Goal: Find contact information: Find contact information

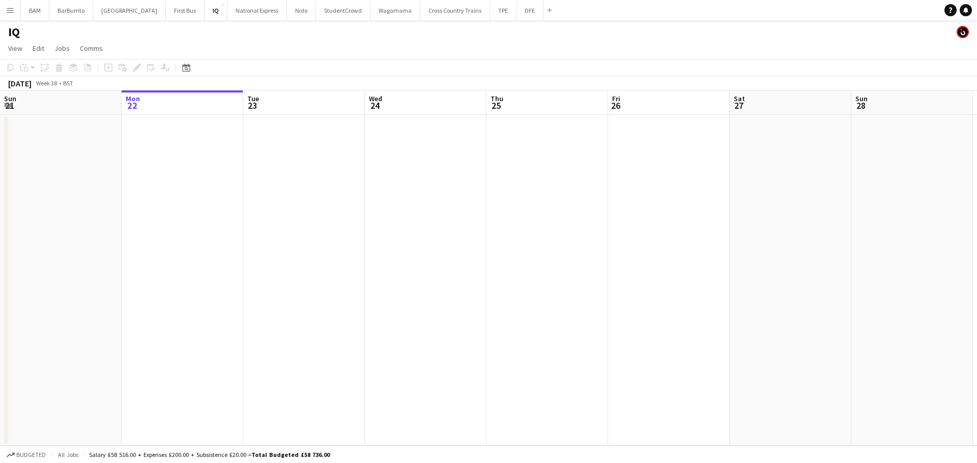
click at [2, 13] on button "Menu" at bounding box center [10, 10] width 20 height 20
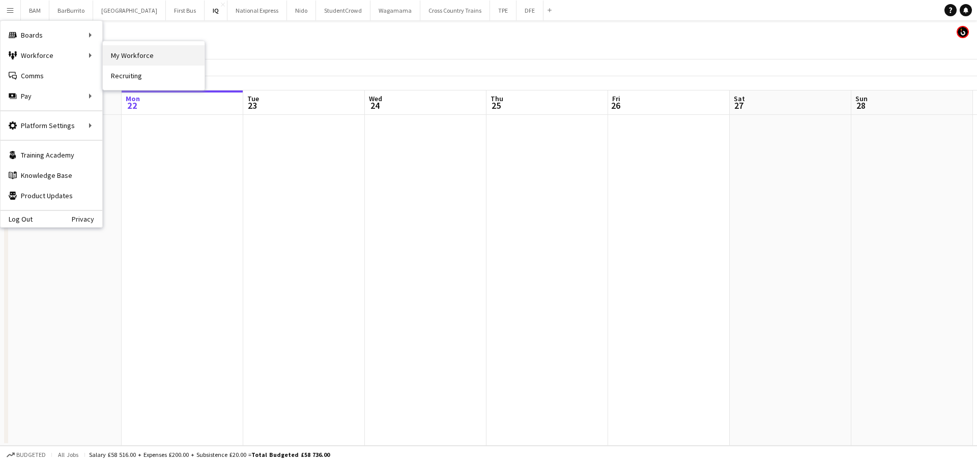
click at [155, 57] on link "My Workforce" at bounding box center [154, 55] width 102 height 20
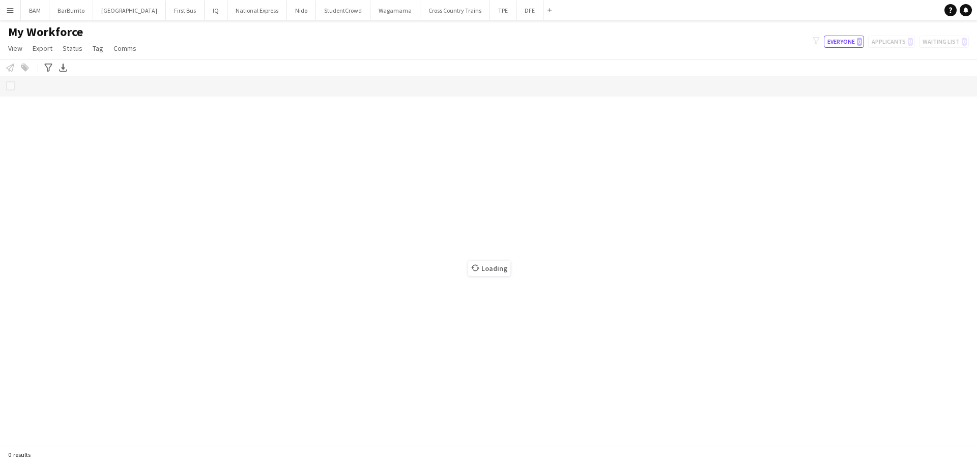
click at [9, 12] on app-icon "Menu" at bounding box center [10, 10] width 8 height 8
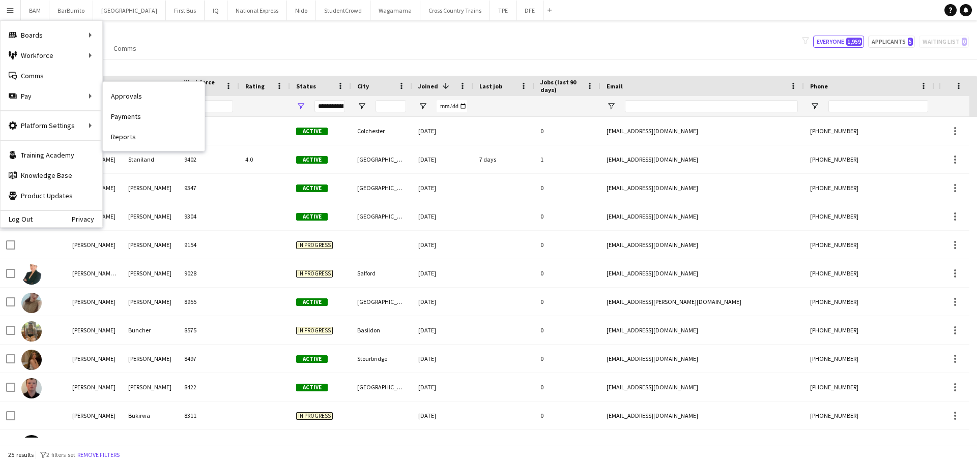
click at [139, 93] on link "Approvals" at bounding box center [154, 96] width 102 height 20
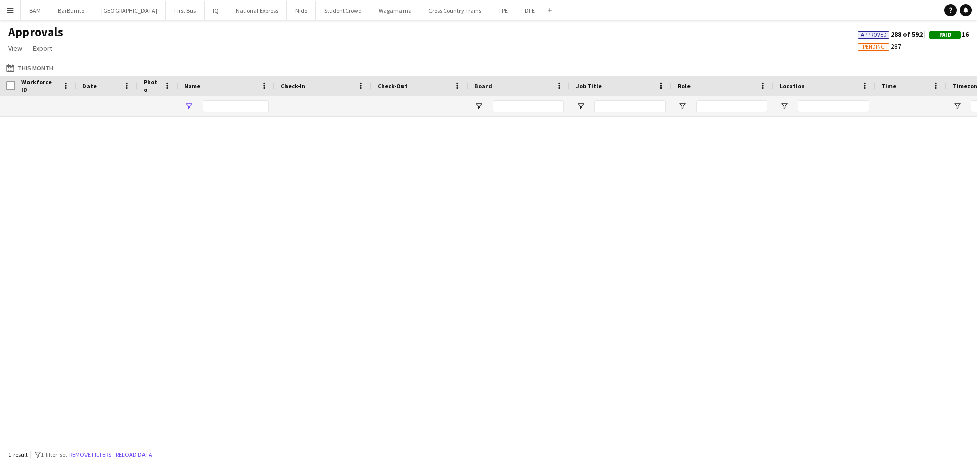
type input "********"
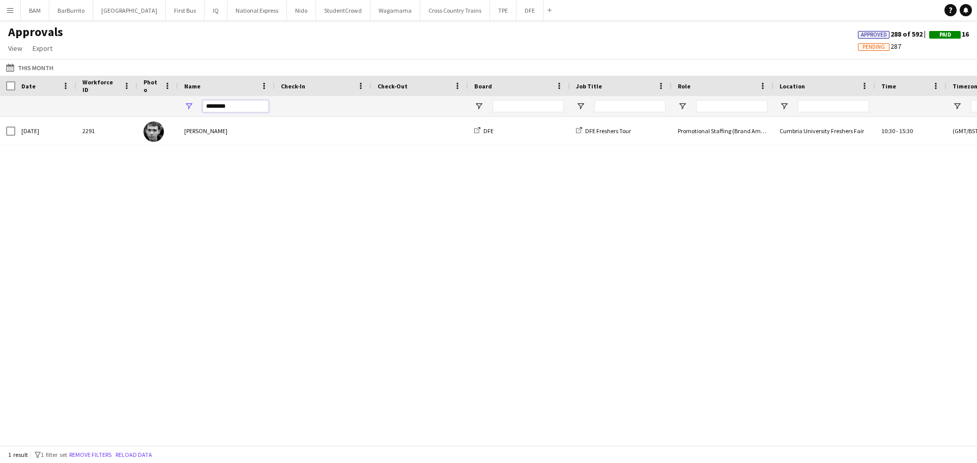
drag, startPoint x: 230, startPoint y: 107, endPoint x: 158, endPoint y: 107, distance: 71.7
click at [159, 107] on div "********" at bounding box center [923, 106] width 1846 height 20
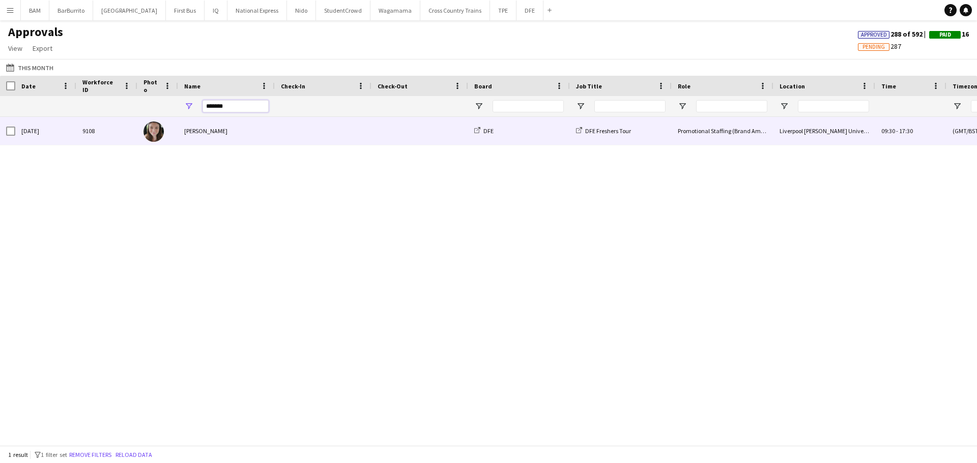
type input "*******"
click at [784, 133] on div "Liverpool [PERSON_NAME] University Freshers Fair" at bounding box center [824, 131] width 102 height 28
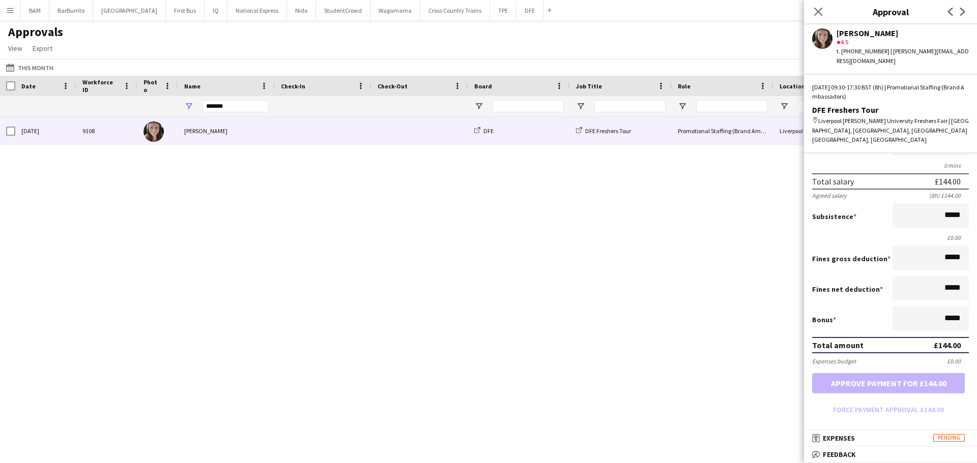
scroll to position [151, 0]
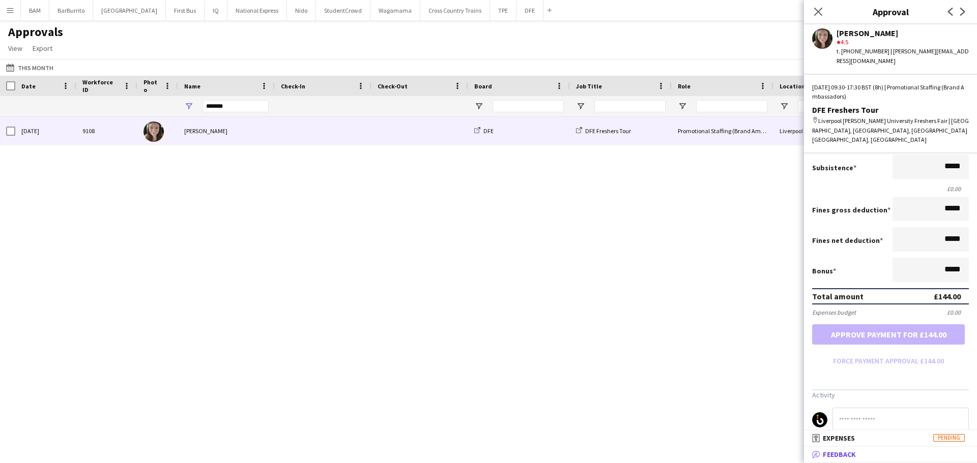
click at [872, 451] on mat-panel-title "bubble-pencil Feedback" at bounding box center [888, 454] width 169 height 9
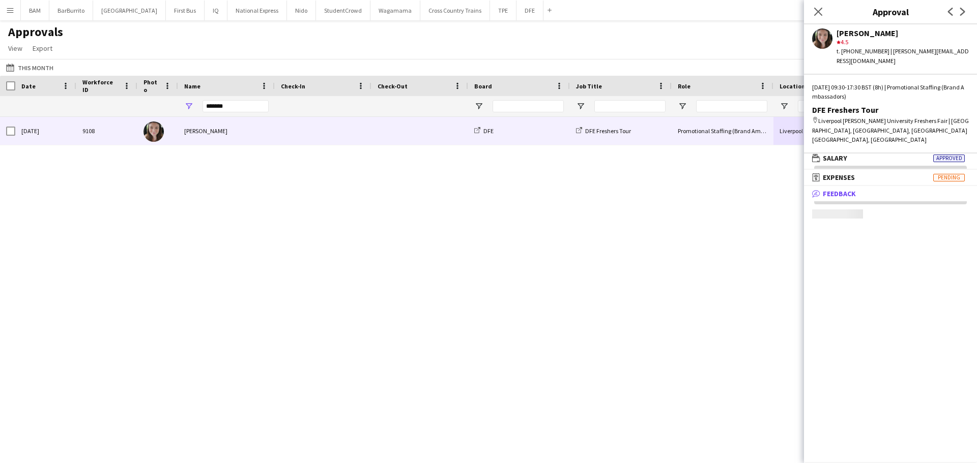
scroll to position [3, 0]
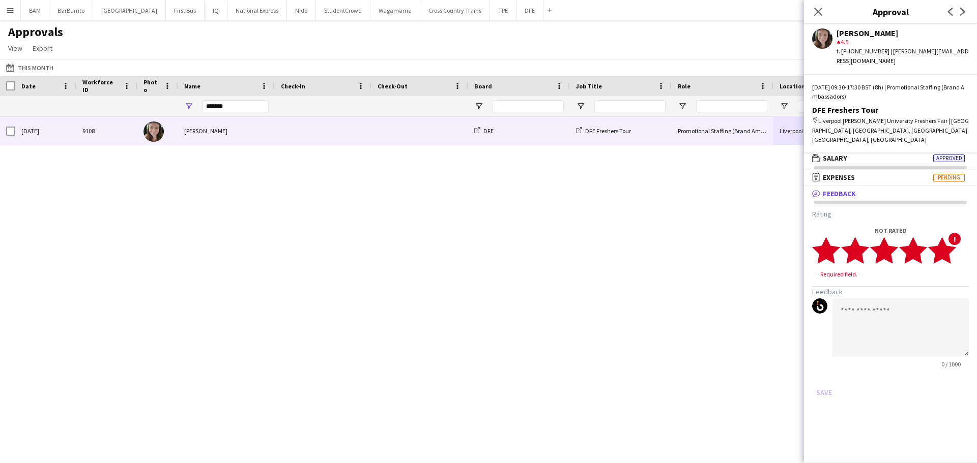
drag, startPoint x: 946, startPoint y: 236, endPoint x: 938, endPoint y: 254, distance: 19.4
click at [946, 237] on polygon at bounding box center [942, 250] width 28 height 26
click at [915, 309] on textarea at bounding box center [900, 318] width 136 height 58
drag, startPoint x: 882, startPoint y: 278, endPoint x: 891, endPoint y: 281, distance: 8.5
click at [888, 289] on textarea "*******" at bounding box center [900, 318] width 136 height 58
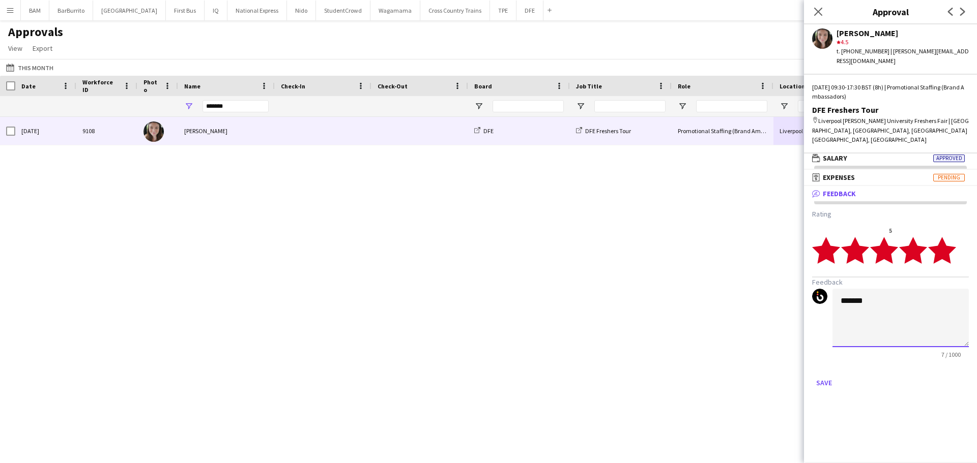
paste textarea "**********"
type textarea "**********"
click at [820, 375] on button "Save" at bounding box center [824, 383] width 24 height 16
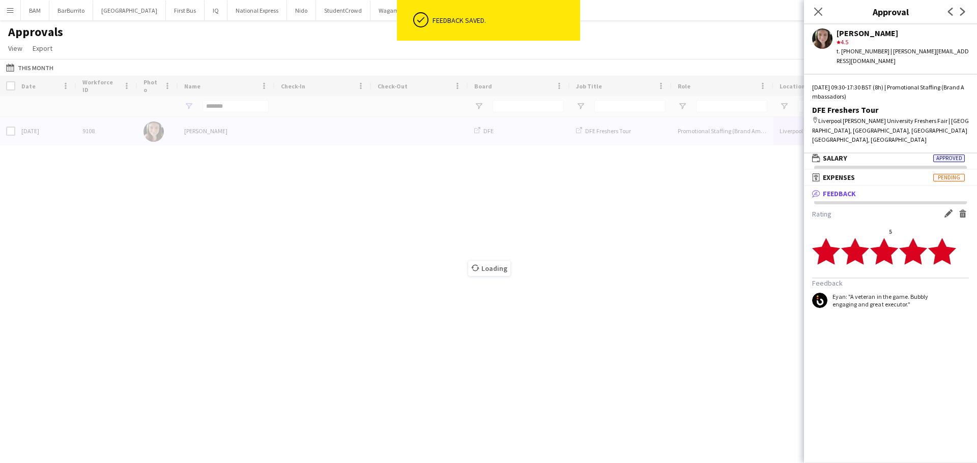
click at [229, 111] on div "Loading" at bounding box center [488, 261] width 977 height 370
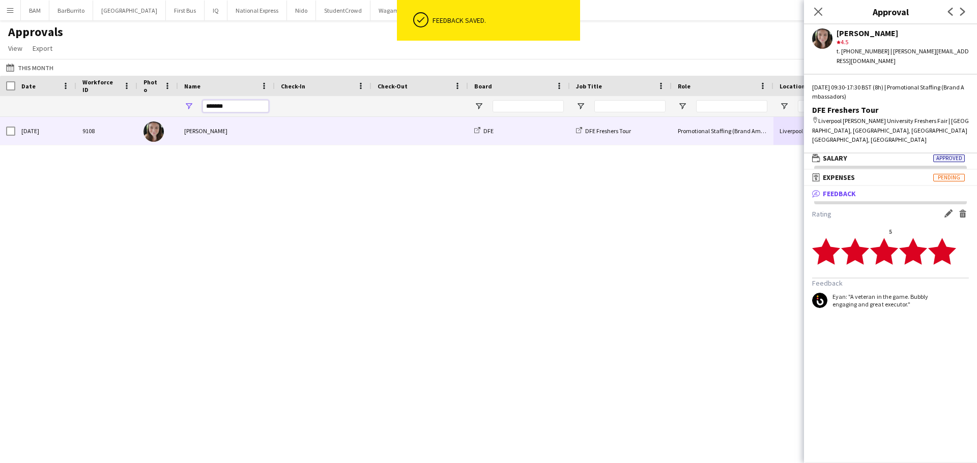
click at [249, 107] on input "*******" at bounding box center [235, 106] width 66 height 12
drag, startPoint x: 183, startPoint y: 113, endPoint x: 173, endPoint y: 115, distance: 9.9
click at [173, 115] on div "*******" at bounding box center [923, 106] width 1846 height 20
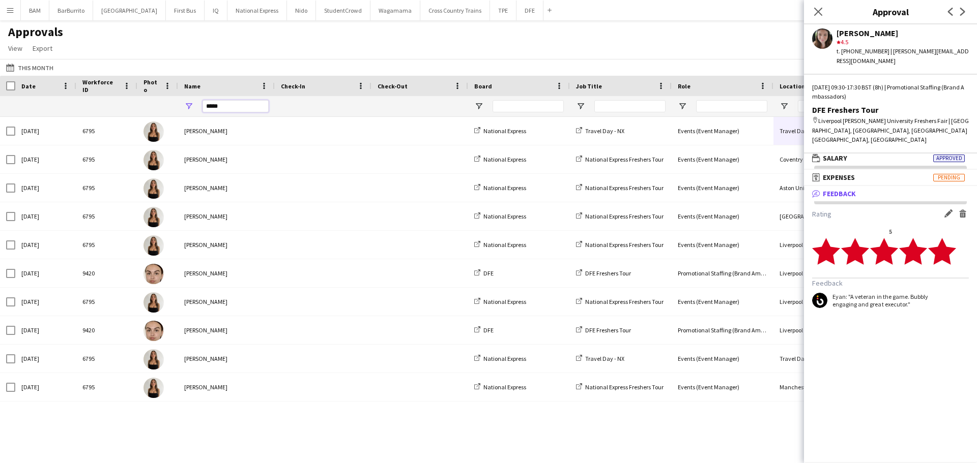
type input "*****"
click at [577, 48] on div "Approvals View Customise view Customise filters Reset Filters Reset View Reset …" at bounding box center [488, 41] width 977 height 35
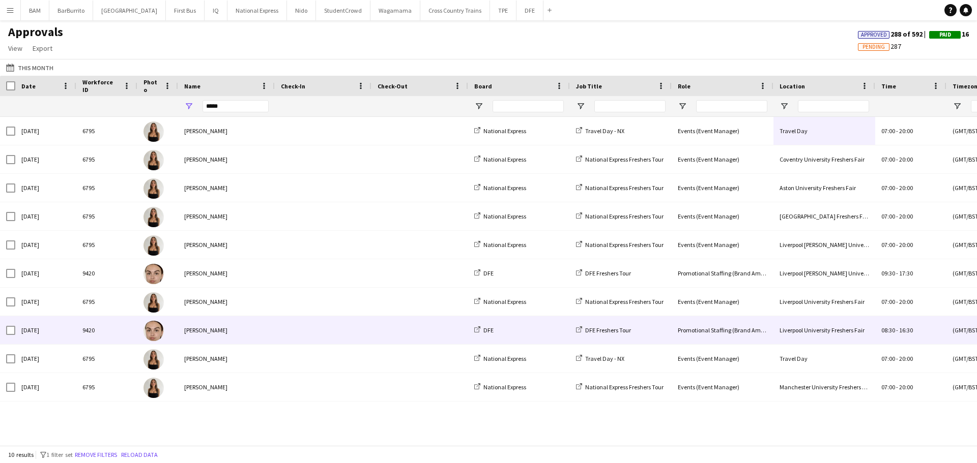
click at [857, 333] on div "Liverpool University Freshers Fair" at bounding box center [824, 330] width 102 height 28
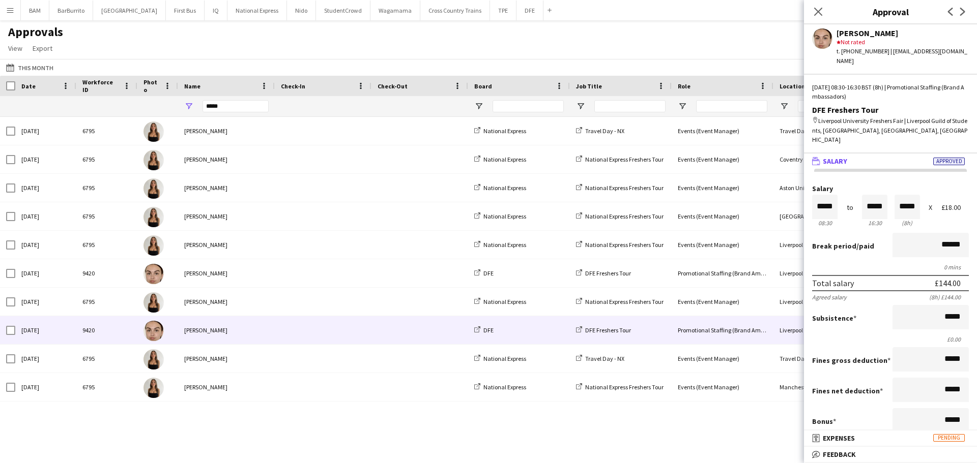
scroll to position [1, 0]
click at [878, 451] on mat-panel-title "bubble-pencil Feedback" at bounding box center [888, 454] width 169 height 9
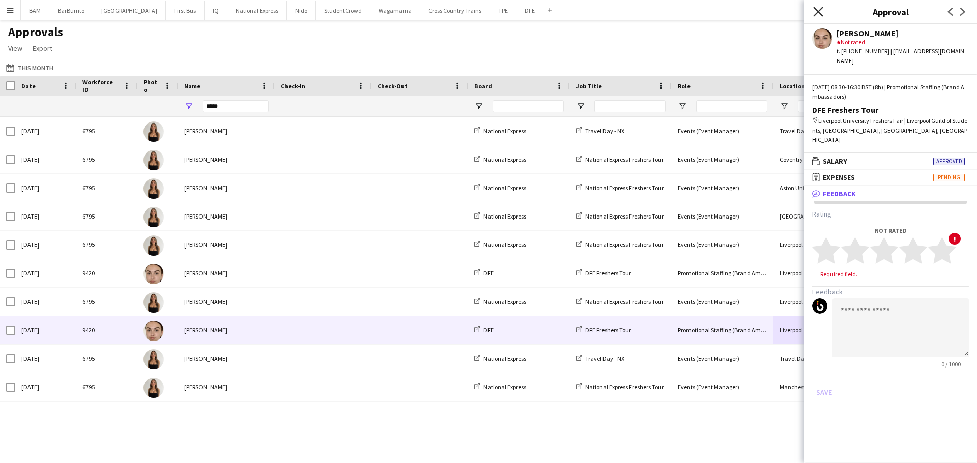
click at [821, 7] on icon "Close pop-in" at bounding box center [818, 12] width 10 height 10
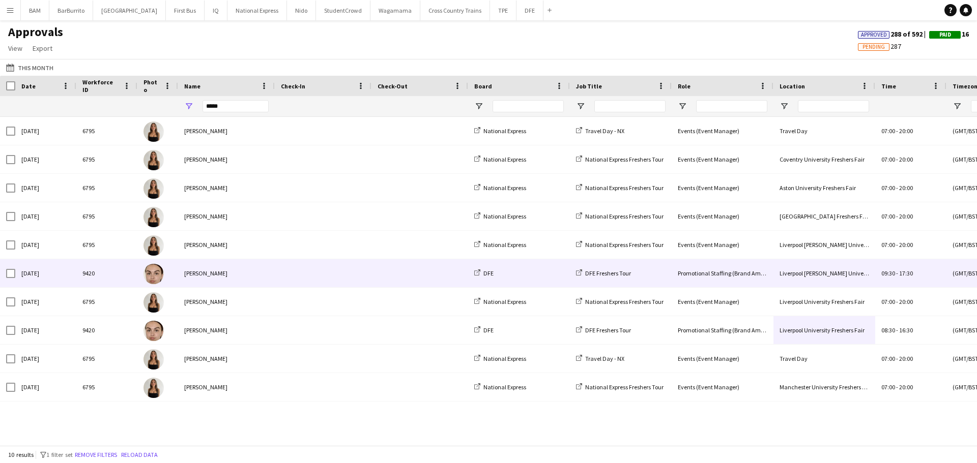
click at [849, 266] on div "Liverpool [PERSON_NAME] University Freshers Fair" at bounding box center [824, 273] width 102 height 28
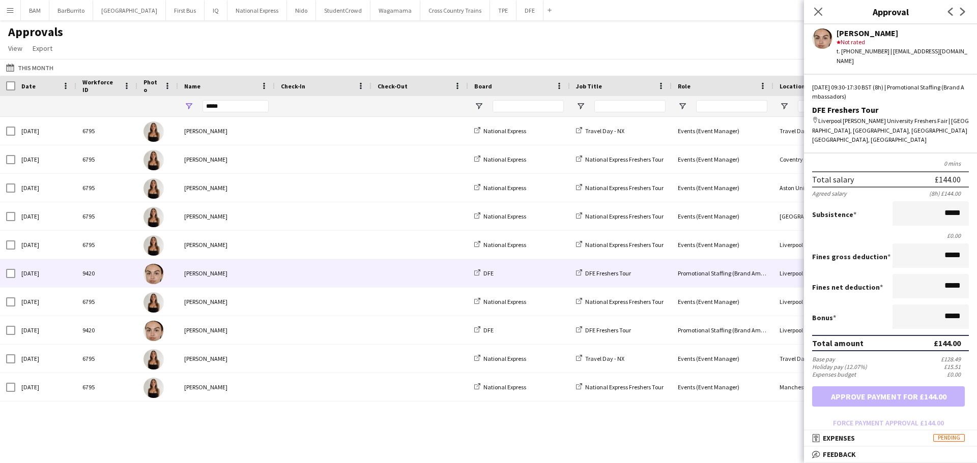
scroll to position [166, 0]
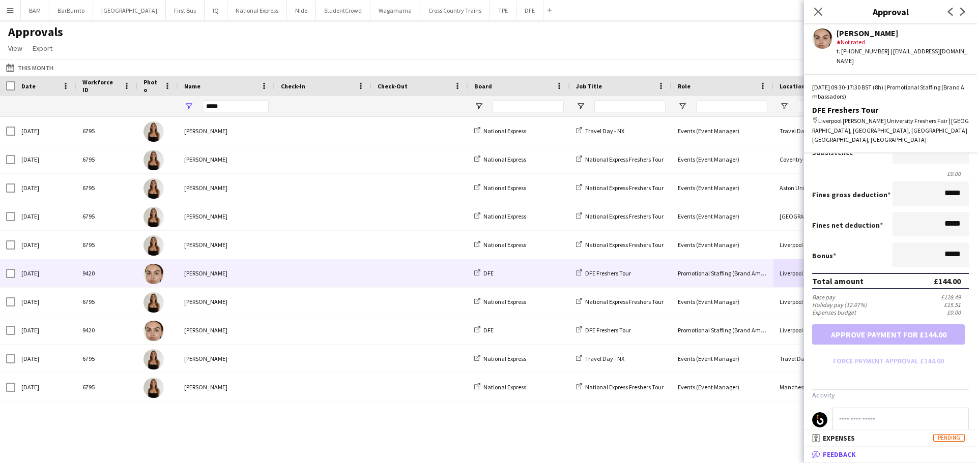
click at [866, 449] on mat-expansion-panel-header "bubble-pencil Feedback" at bounding box center [890, 454] width 173 height 15
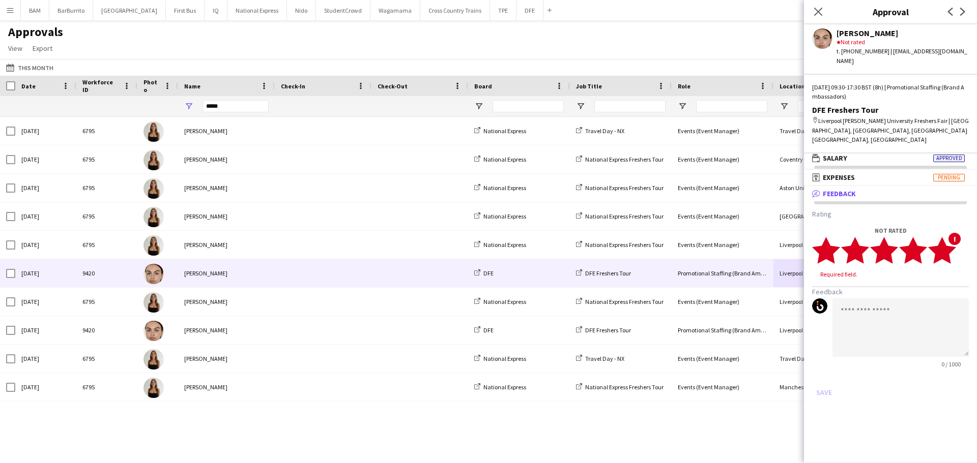
click at [948, 239] on polygon at bounding box center [942, 250] width 28 height 26
click at [921, 236] on icon "star" at bounding box center [913, 250] width 28 height 28
click at [906, 297] on textarea at bounding box center [900, 318] width 136 height 58
click at [901, 289] on textarea "*****" at bounding box center [900, 318] width 136 height 58
paste textarea "**********"
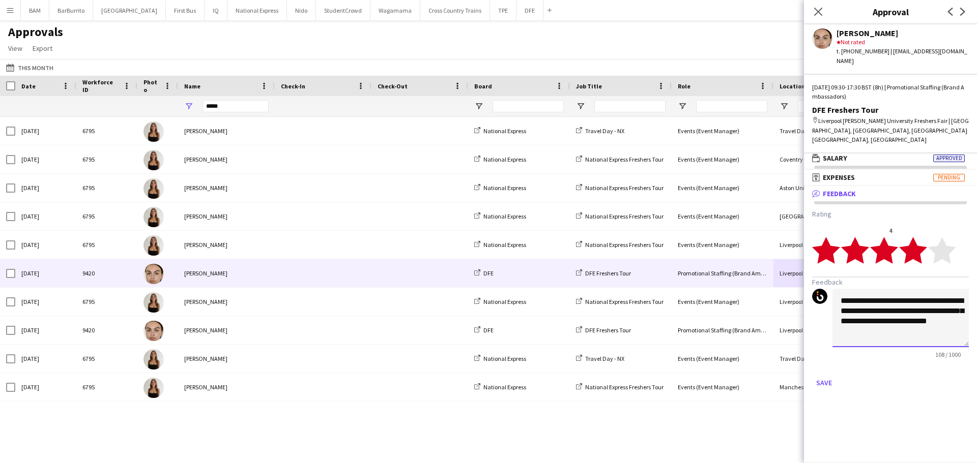
click at [861, 289] on textarea "**********" at bounding box center [900, 318] width 136 height 58
click at [864, 289] on textarea "**********" at bounding box center [900, 318] width 136 height 58
click at [860, 289] on textarea "**********" at bounding box center [900, 318] width 136 height 58
click at [897, 310] on textarea "**********" at bounding box center [900, 318] width 136 height 58
type textarea "**********"
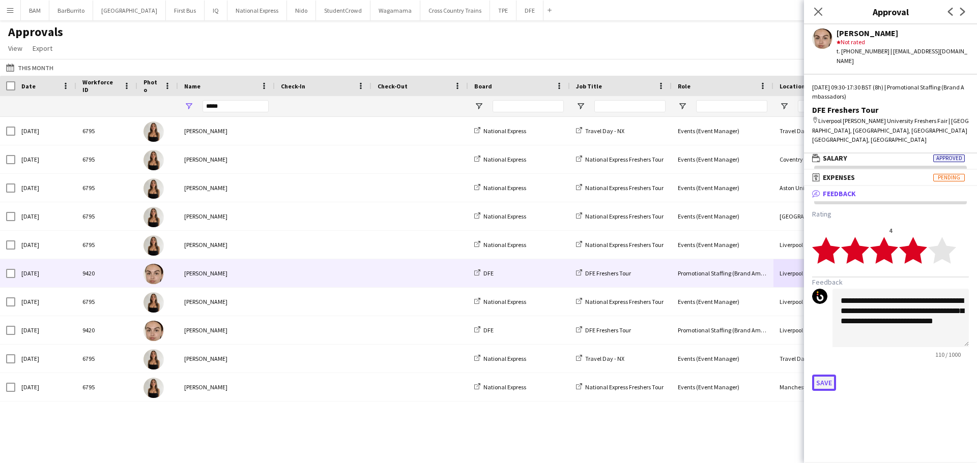
click at [827, 375] on button "Save" at bounding box center [824, 383] width 24 height 16
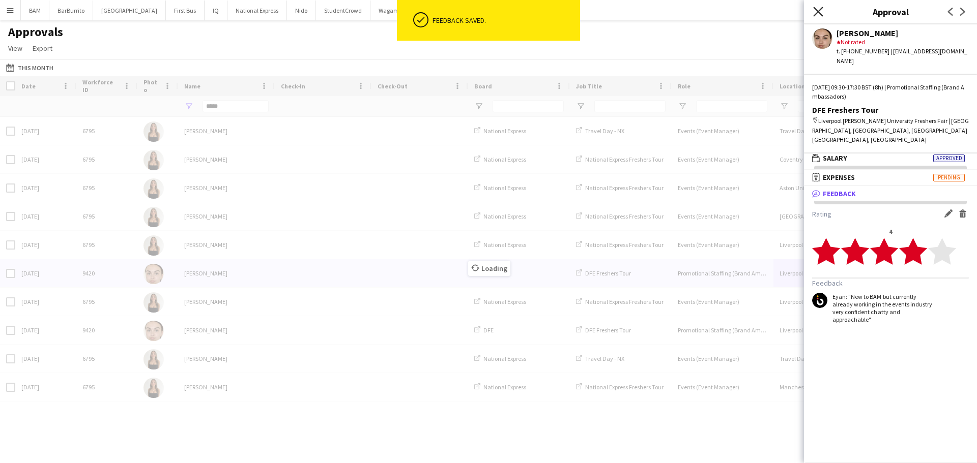
click at [814, 14] on icon "Close pop-in" at bounding box center [818, 12] width 10 height 10
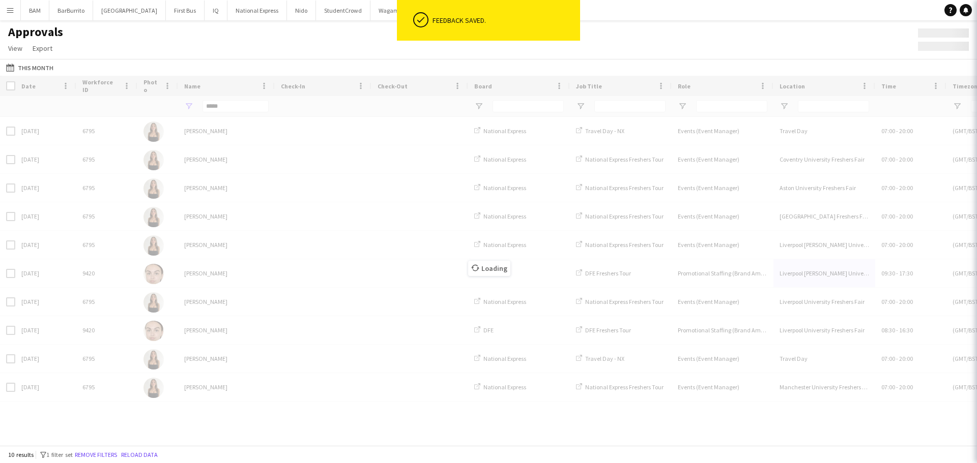
click at [642, 55] on div "Approvals View Customise view Customise filters Reset Filters Reset View Reset …" at bounding box center [488, 41] width 977 height 35
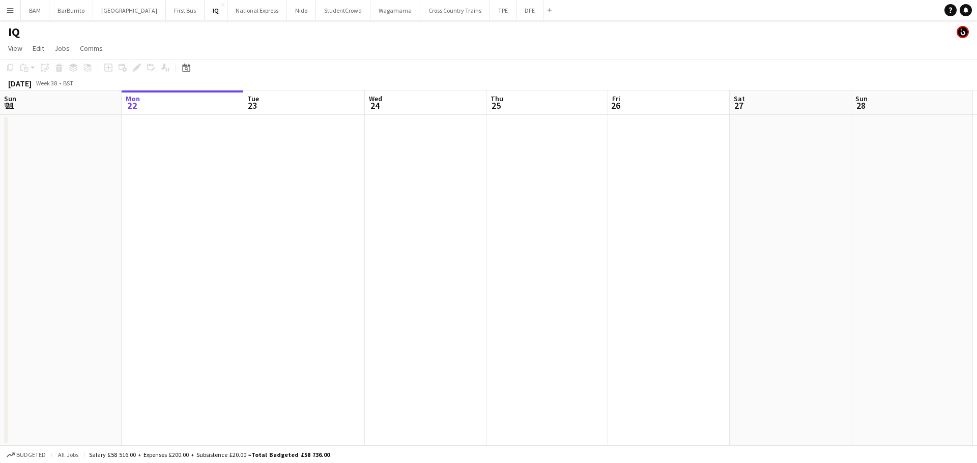
click at [514, 20] on div "BAM Close BarBurrito Close Boux Avenue Close First Bus Close IQ Close National …" at bounding box center [287, 10] width 535 height 20
click at [516, 20] on button "DFE Close" at bounding box center [529, 11] width 27 height 20
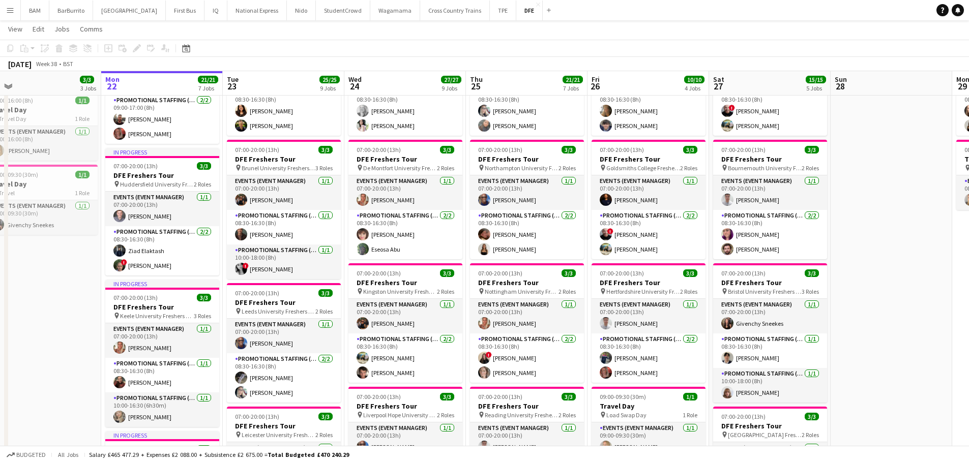
scroll to position [0, 292]
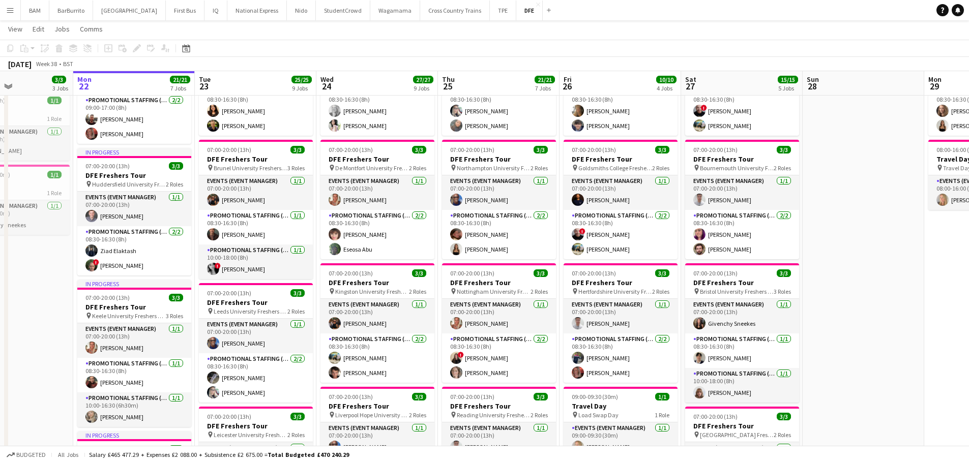
drag, startPoint x: 735, startPoint y: 236, endPoint x: 687, endPoint y: 233, distance: 47.9
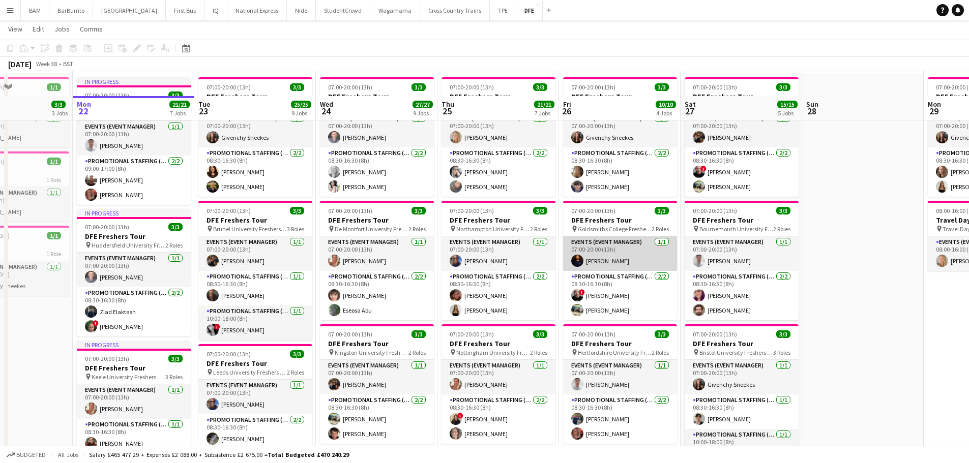
scroll to position [102, 0]
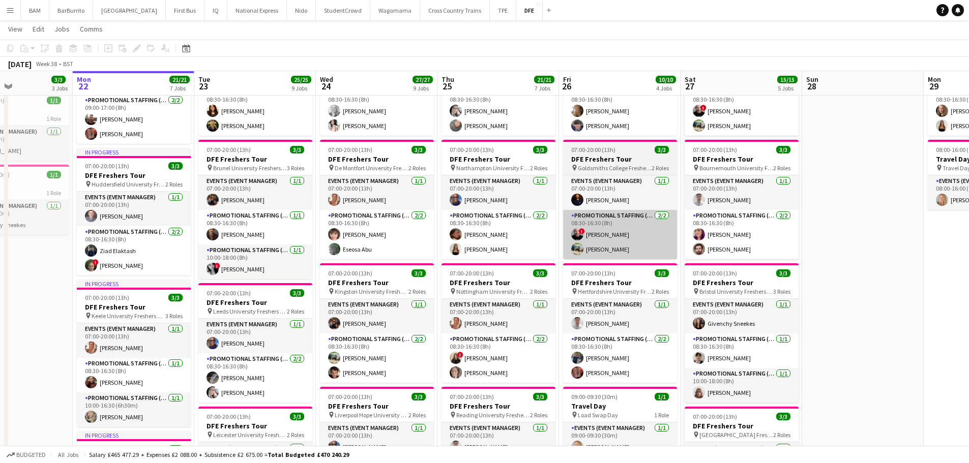
click at [643, 254] on app-card-role "Promotional Staffing (Brand Ambassadors) 2/2 08:30-16:30 (8h) ! Alexandru Silag…" at bounding box center [620, 234] width 114 height 49
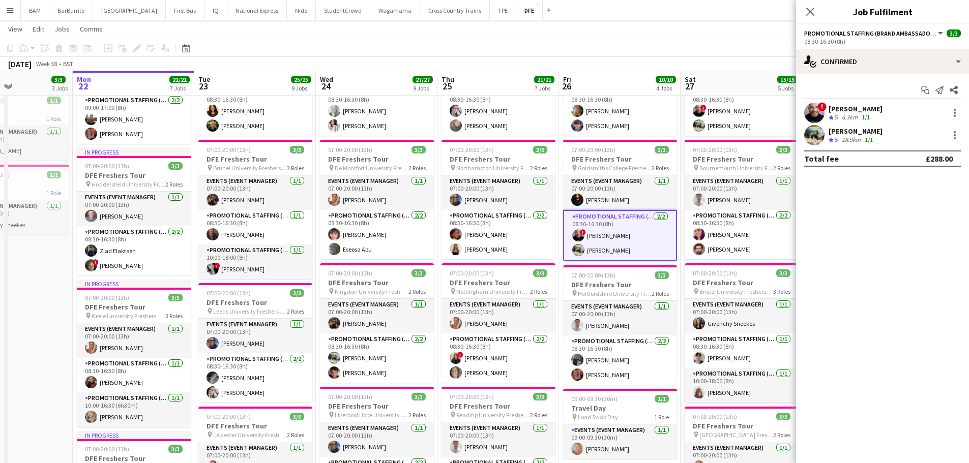
click at [903, 115] on div "! Alexandru Silaghi Crew rating 5 6.3km 1/1" at bounding box center [882, 113] width 173 height 20
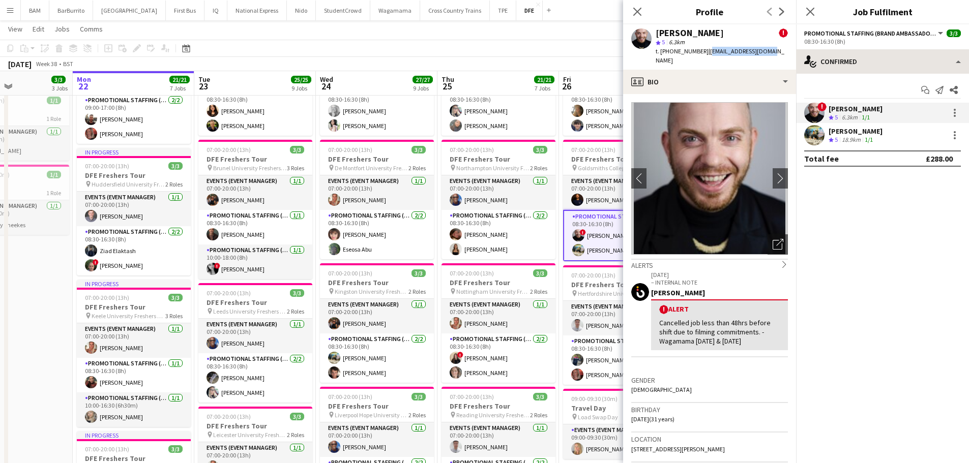
drag, startPoint x: 704, startPoint y: 51, endPoint x: 904, endPoint y: 68, distance: 200.6
click at [769, 51] on app-profile-header "Alexandru Silaghi ! star 5 6.3km t. +447474941528 | silaghialx@gmail.com" at bounding box center [709, 46] width 173 height 45
copy span "silaghialx@gmail.com"
click at [868, 132] on div "[PERSON_NAME]" at bounding box center [856, 131] width 54 height 9
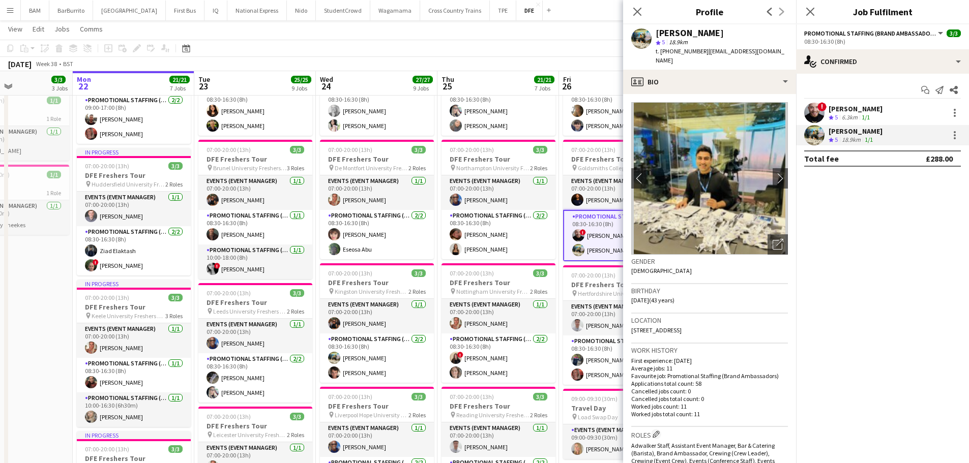
drag, startPoint x: 703, startPoint y: 52, endPoint x: 789, endPoint y: 52, distance: 86.5
click at [789, 52] on app-profile-header "Ali Saroosh star 5 18.9km t. +447900291391 | alisaroosh@yahoo.com" at bounding box center [709, 46] width 173 height 45
copy span "alisaroosh@yahoo.com"
click at [633, 15] on icon "Close pop-in" at bounding box center [637, 12] width 8 height 8
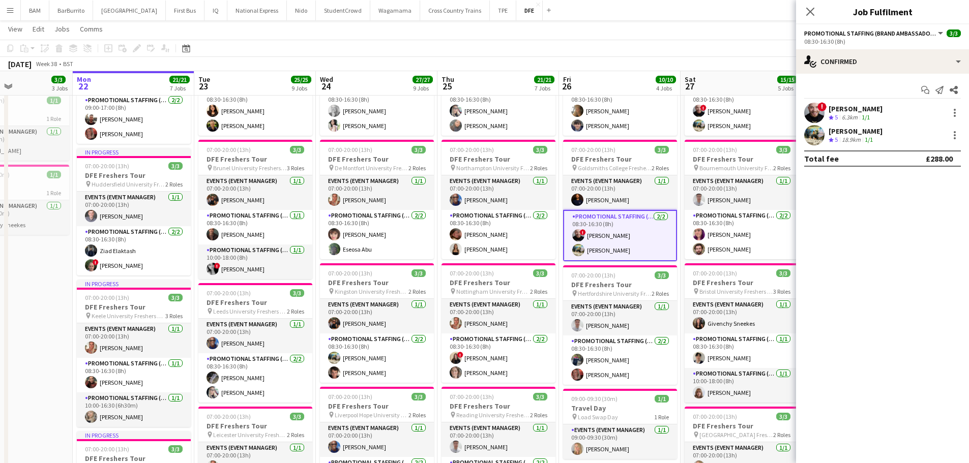
drag, startPoint x: 550, startPoint y: 57, endPoint x: 559, endPoint y: 60, distance: 9.0
click at [550, 56] on div "Copy Paste Paste Ctrl+V Paste with crew Ctrl+Shift+V Paste linked Job Delete Gr…" at bounding box center [484, 56] width 969 height 32
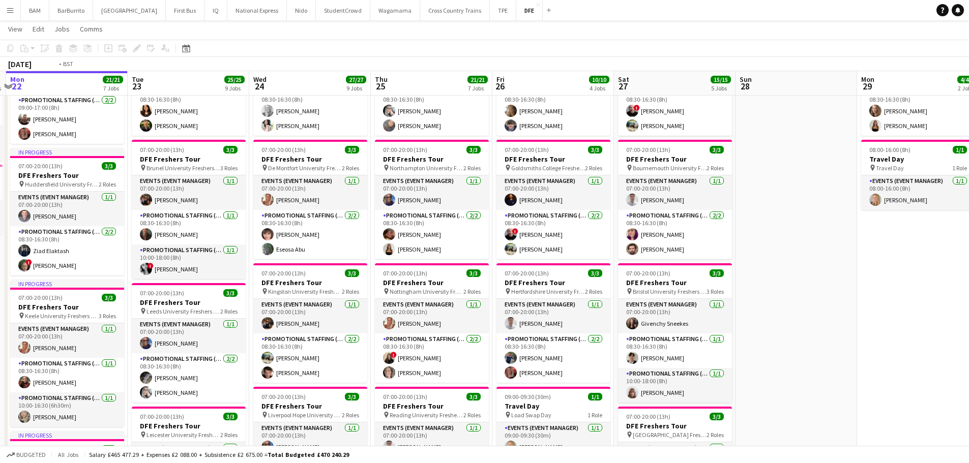
scroll to position [0, 373]
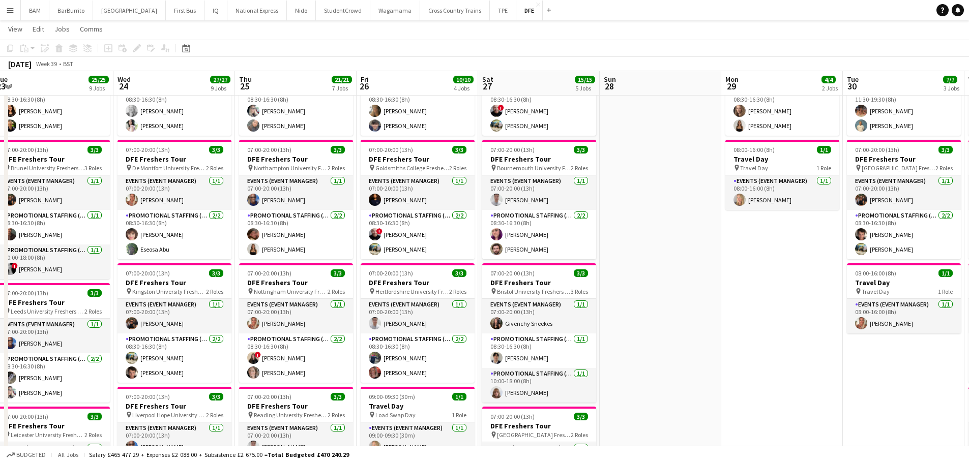
drag, startPoint x: 558, startPoint y: 84, endPoint x: 402, endPoint y: 80, distance: 156.2
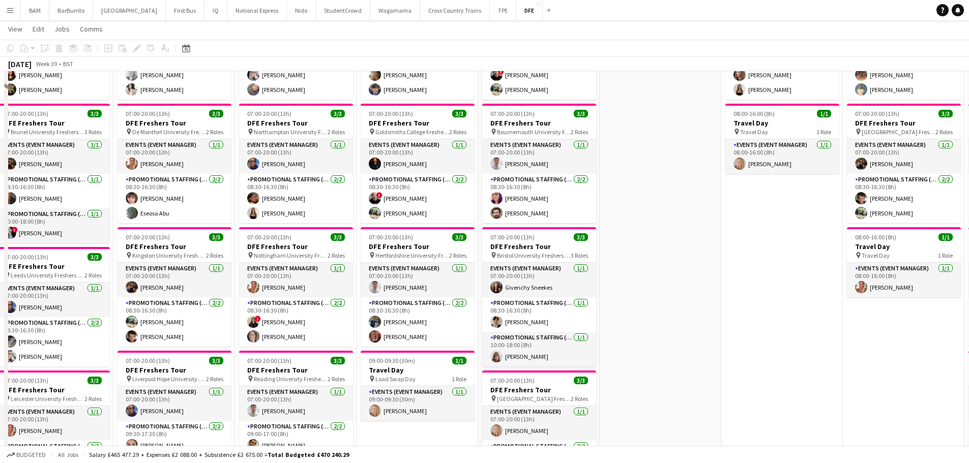
scroll to position [153, 0]
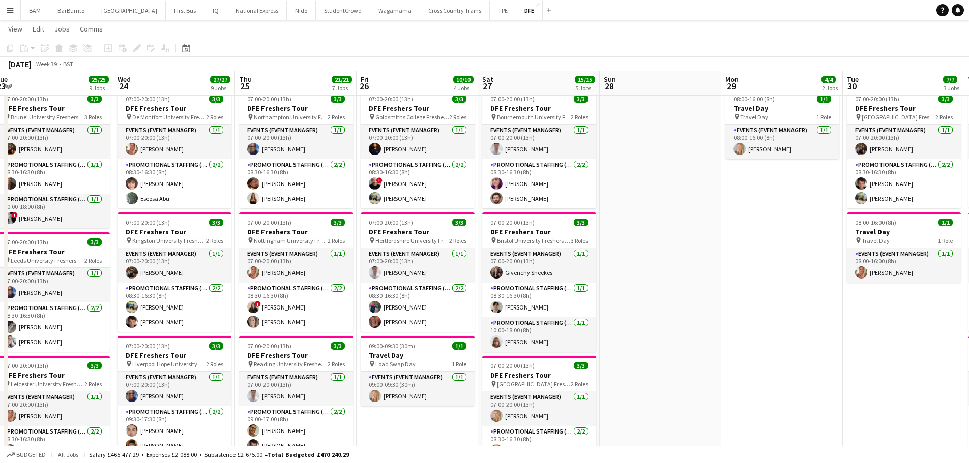
click at [597, 36] on app-page-menu "View Day view expanded Day view collapsed Month view Date picker Jump to today …" at bounding box center [484, 29] width 969 height 19
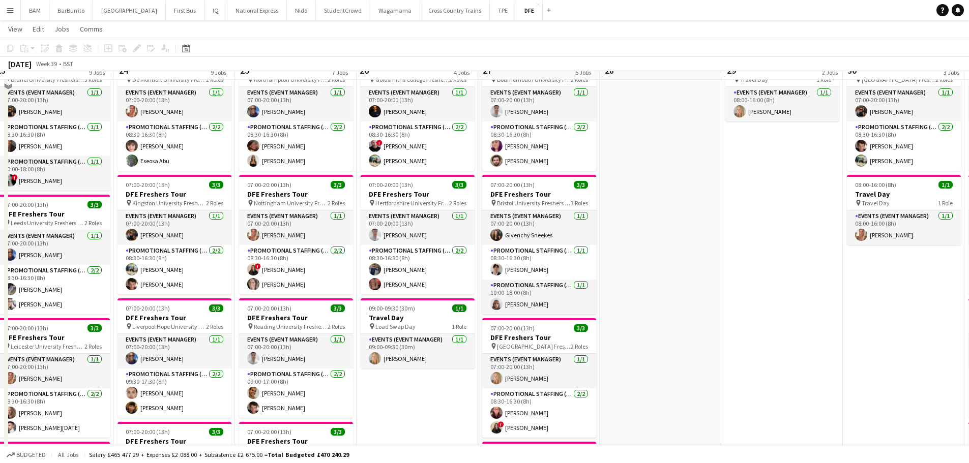
scroll to position [203, 0]
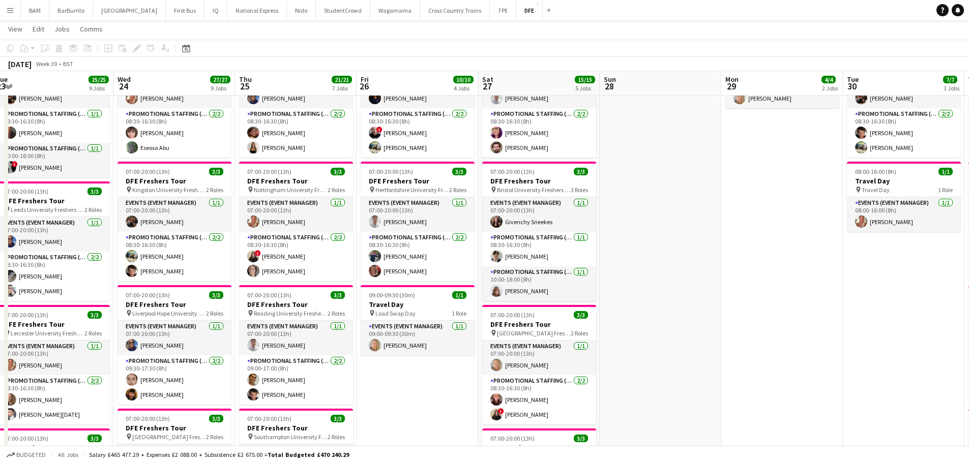
click at [559, 283] on app-card-role "Promotional Staffing (Brand Ambassadors) 1/1 10:00-18:00 (8h) Caitlyn Chapman" at bounding box center [539, 284] width 114 height 35
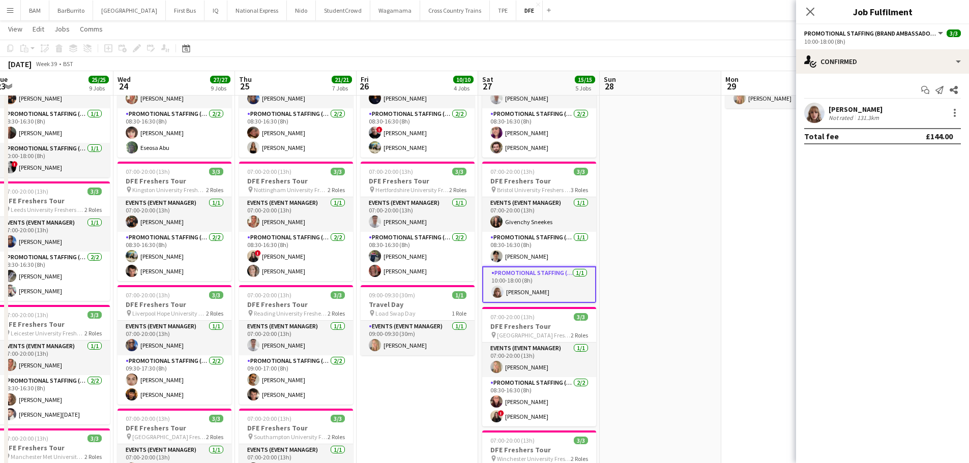
click at [887, 110] on div "Caitlyn Chapman Not rated 131.3km" at bounding box center [882, 113] width 173 height 20
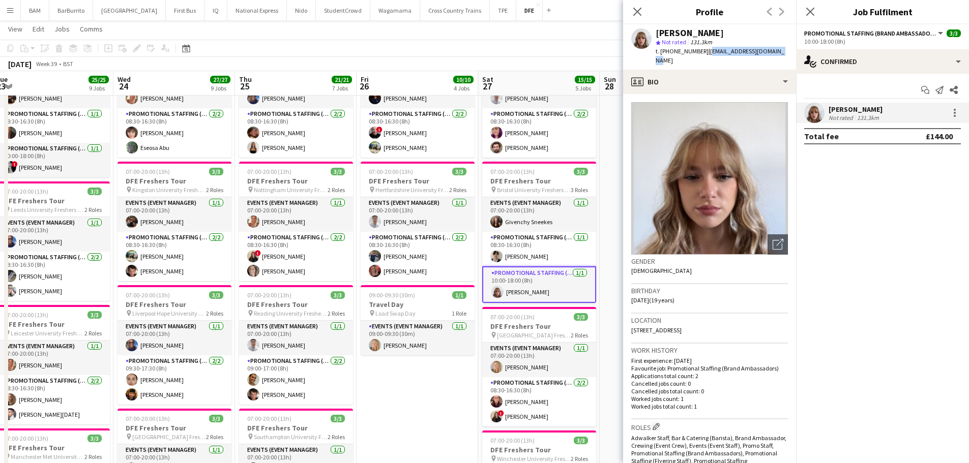
drag, startPoint x: 704, startPoint y: 51, endPoint x: 779, endPoint y: 52, distance: 74.8
click at [779, 52] on div "Caitlyn Chapman star Not rated 131.3km t. +447543205473 | hellocaitlyn05@gmail.…" at bounding box center [709, 46] width 173 height 45
copy span "hellocaitlyn05@gmail.com"
click at [637, 5] on app-icon "Close pop-in" at bounding box center [637, 12] width 15 height 15
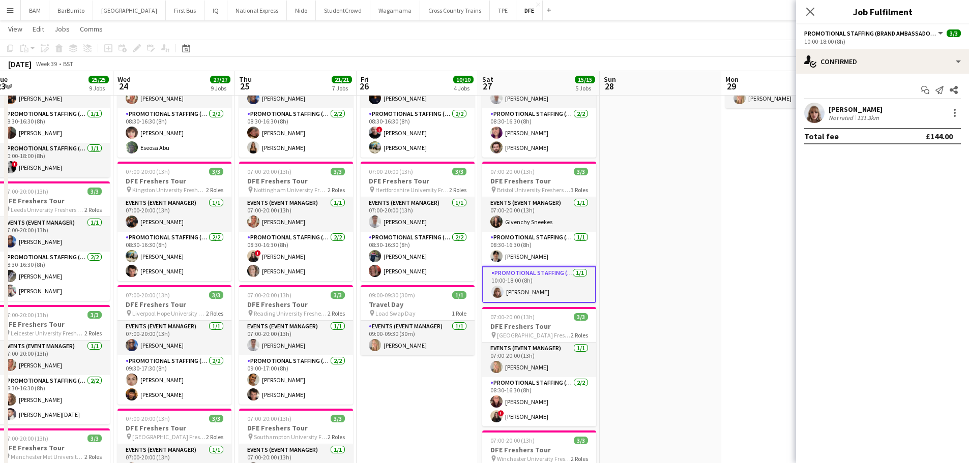
click at [629, 43] on app-toolbar "Copy Paste Paste Ctrl+V Paste with crew Ctrl+Shift+V Paste linked Job Delete Gr…" at bounding box center [484, 48] width 969 height 17
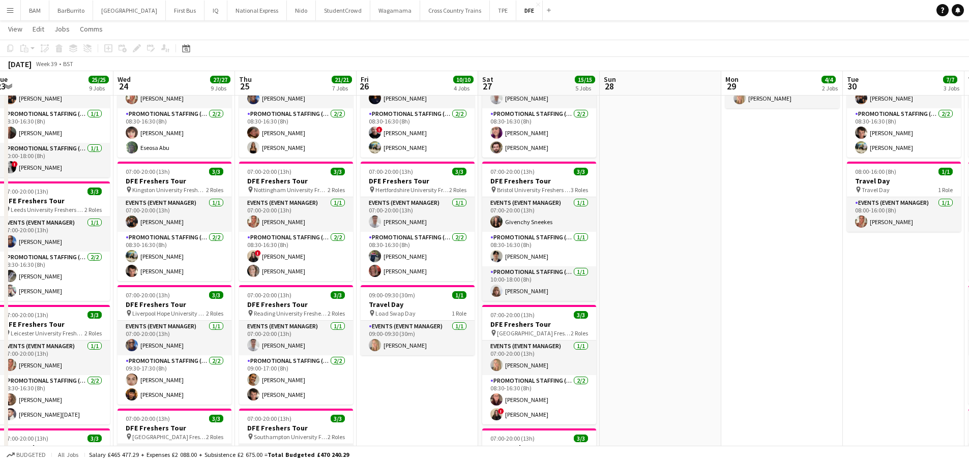
drag, startPoint x: 564, startPoint y: 284, endPoint x: 622, endPoint y: 270, distance: 59.6
click at [564, 284] on app-card-role "Promotional Staffing (Brand Ambassadors) 1/1 10:00-18:00 (8h) Caitlyn Chapman" at bounding box center [539, 284] width 114 height 35
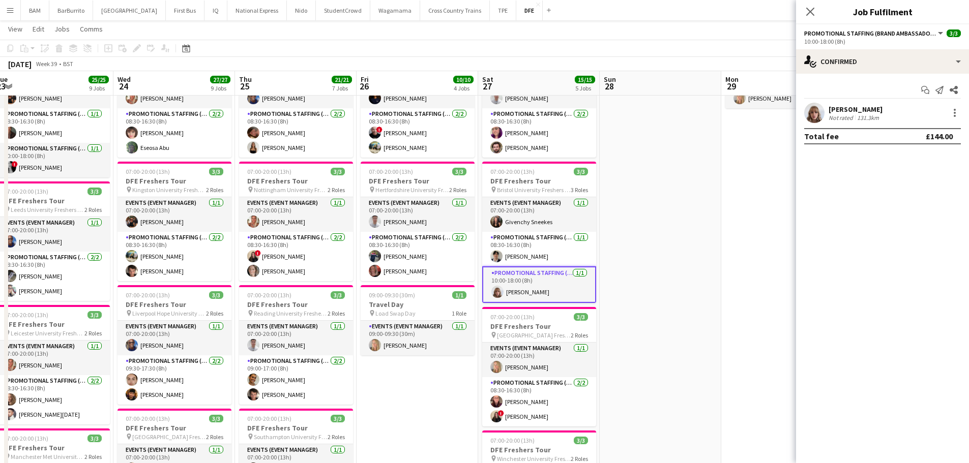
click at [882, 117] on div "Not rated 131.3km" at bounding box center [856, 118] width 54 height 8
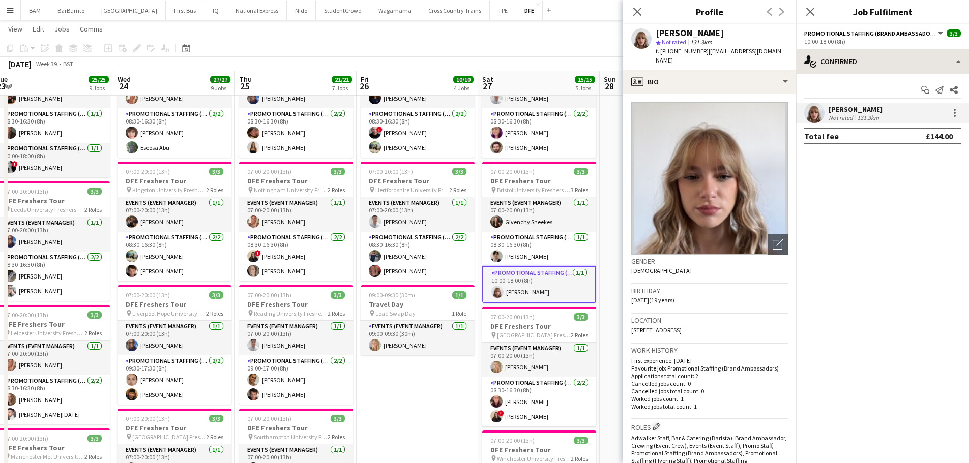
drag, startPoint x: 705, startPoint y: 52, endPoint x: 797, endPoint y: 53, distance: 92.6
click at [745, 58] on div "Caitlyn Chapman star Not rated 131.3km t. +447543205473 | hellocaitlyn05@gmail.…" at bounding box center [709, 46] width 173 height 45
drag, startPoint x: 702, startPoint y: 51, endPoint x: 830, endPoint y: 63, distance: 127.7
click at [778, 54] on div "Caitlyn Chapman star Not rated 131.3km t. +447543205473 | hellocaitlyn05@gmail.…" at bounding box center [709, 46] width 173 height 45
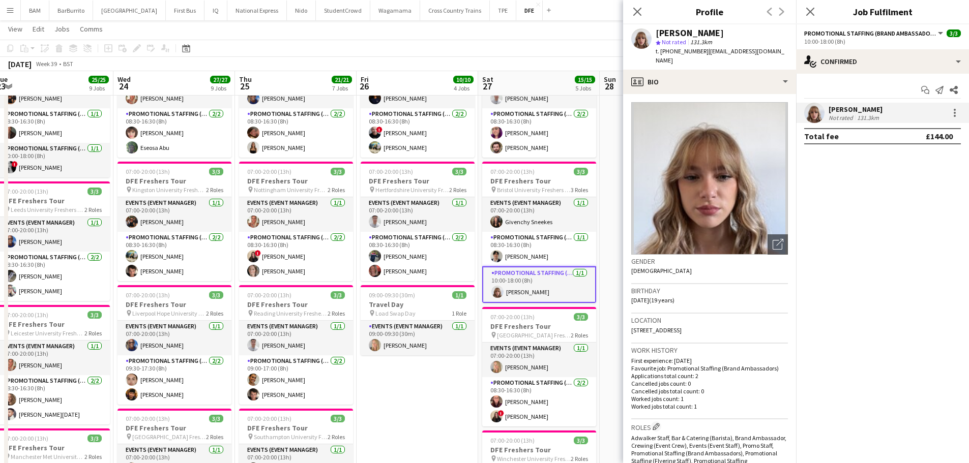
copy span "hellocaitlyn05@gmail.com"
click at [543, 247] on app-card-role "Promotional Staffing (Brand Ambassadors) 1/1 08:30-16:30 (8h) deeraj maharjan" at bounding box center [539, 249] width 114 height 35
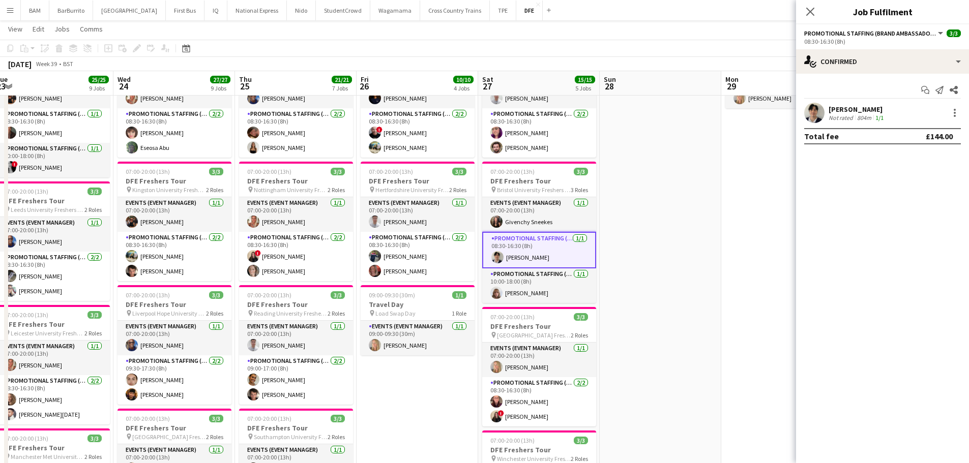
click at [880, 117] on app-skills-label "1/1" at bounding box center [879, 118] width 8 height 8
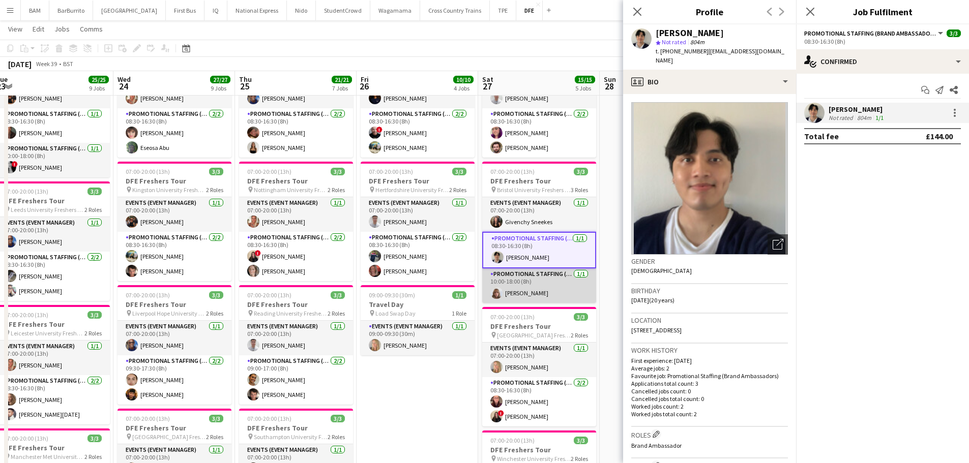
click at [592, 297] on app-card-role "Promotional Staffing (Brand Ambassadors) 1/1 10:00-18:00 (8h) Caitlyn Chapman" at bounding box center [539, 286] width 114 height 35
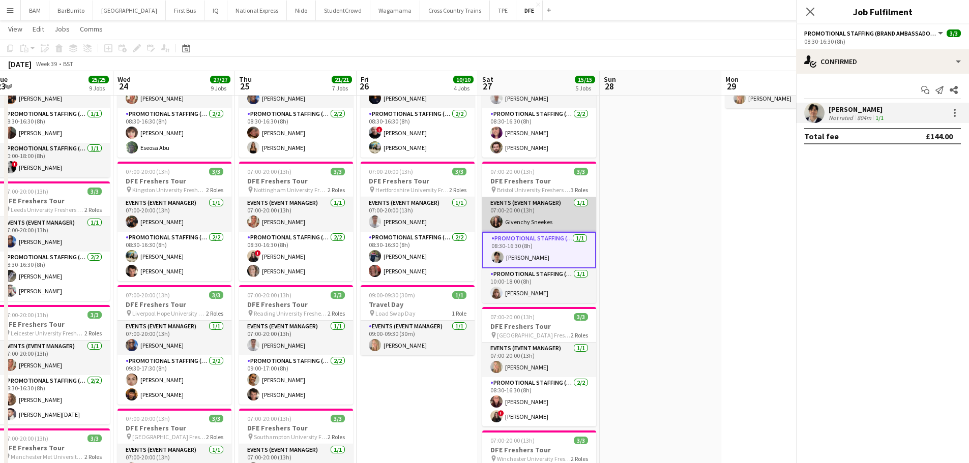
scroll to position [0, 373]
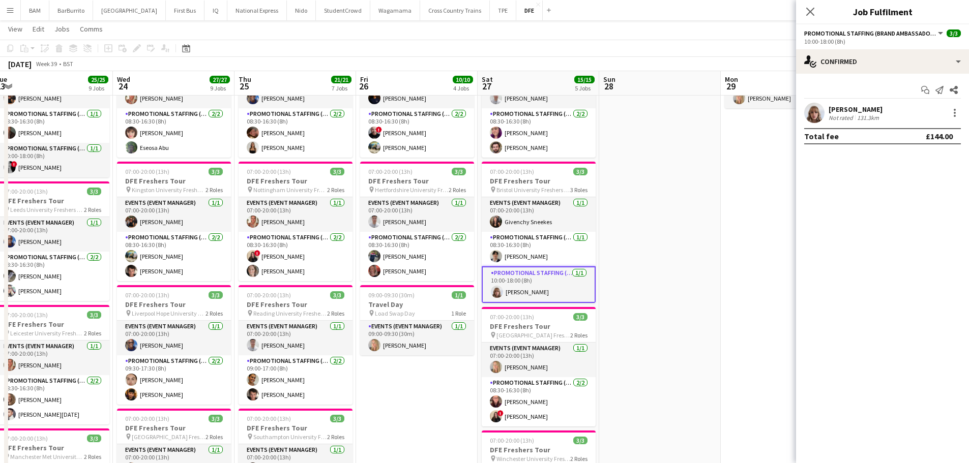
click at [661, 69] on div "September 2025 Week 39 • BST" at bounding box center [484, 64] width 969 height 14
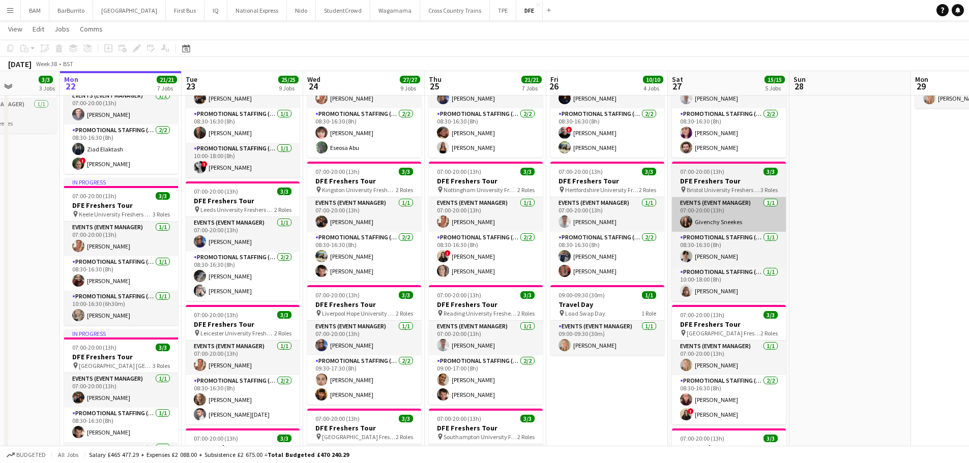
drag, startPoint x: 623, startPoint y: 188, endPoint x: 745, endPoint y: 205, distance: 123.9
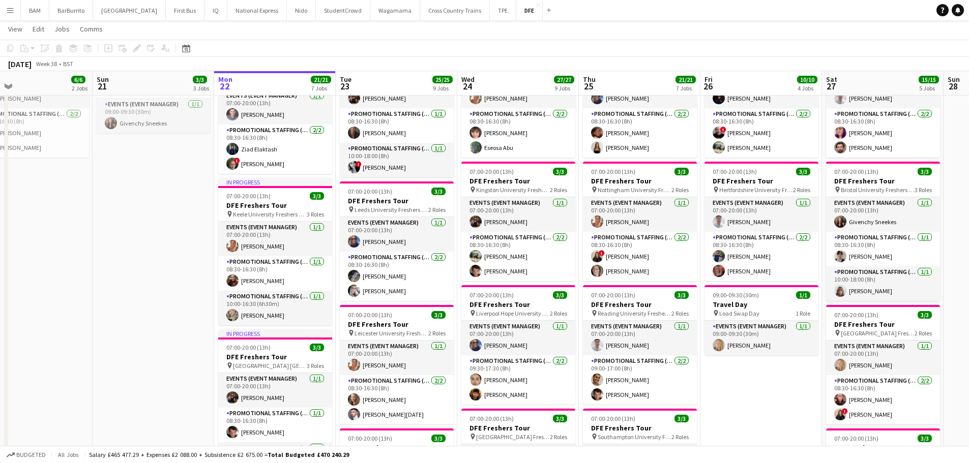
scroll to position [0, 229]
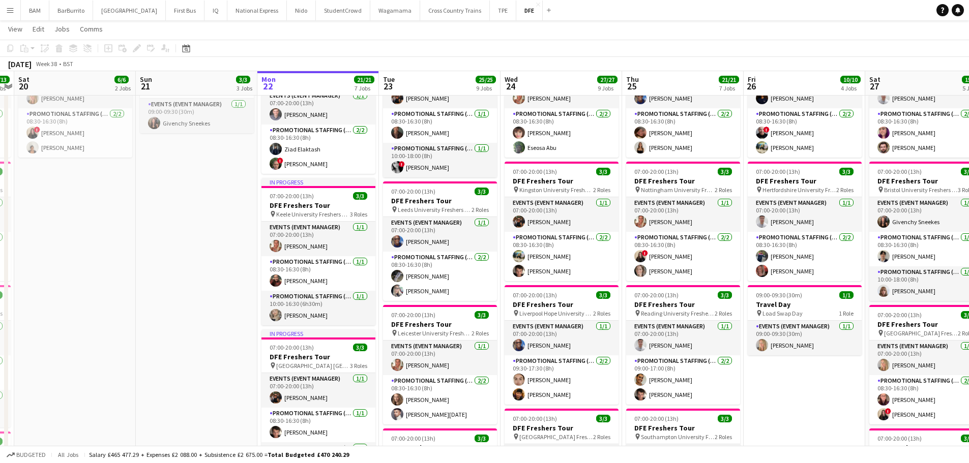
drag, startPoint x: 247, startPoint y: 238, endPoint x: 445, endPoint y: 244, distance: 197.4
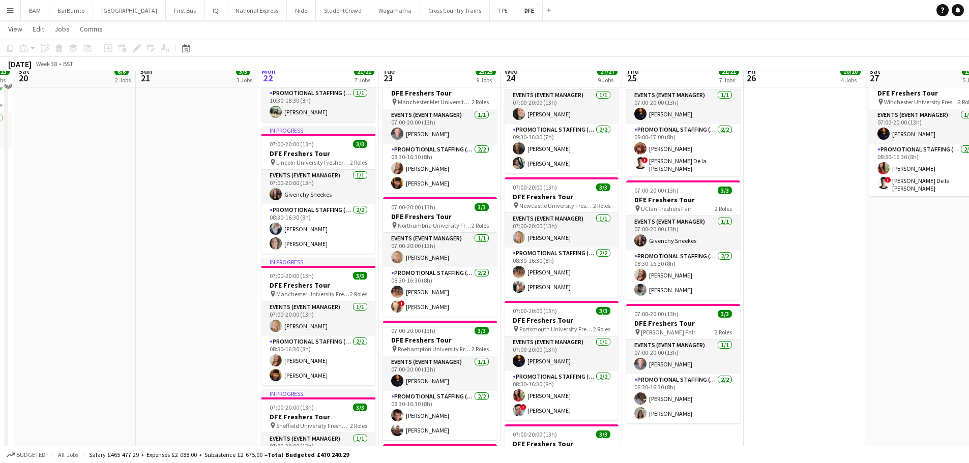
scroll to position [559, 0]
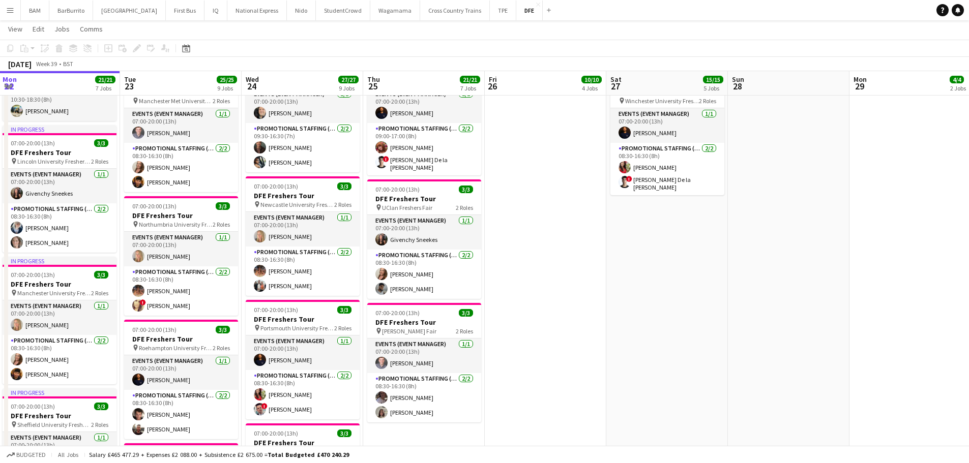
drag, startPoint x: 736, startPoint y: 256, endPoint x: 405, endPoint y: 249, distance: 331.7
click at [405, 249] on app-calendar-viewport "Fri 19 13/13 5 Jobs Sat 20 6/6 2 Jobs Sun 21 3/3 3 Jobs Mon 22 21/21 7 Jobs Tue…" at bounding box center [484, 157] width 969 height 1354
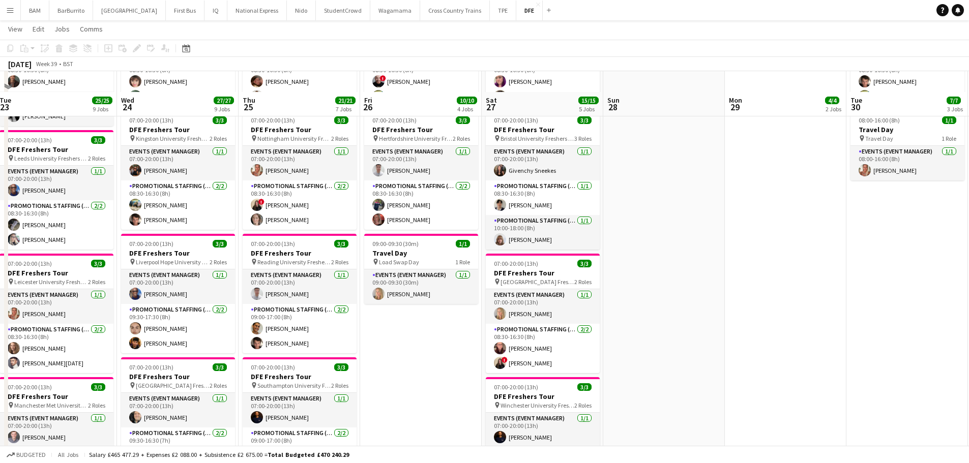
scroll to position [254, 0]
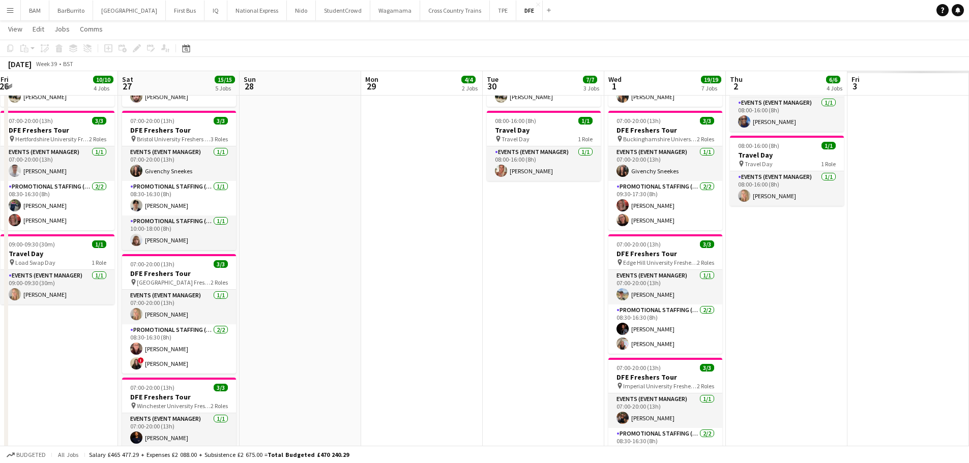
drag, startPoint x: 685, startPoint y: 234, endPoint x: 303, endPoint y: 255, distance: 383.1
click at [128, 235] on app-calendar-viewport "Sun 21 3/3 3 Jobs Mon 22 21/21 7 Jobs Tue 23 25/25 9 Jobs Wed 24 27/27 9 Jobs T…" at bounding box center [484, 462] width 969 height 1354
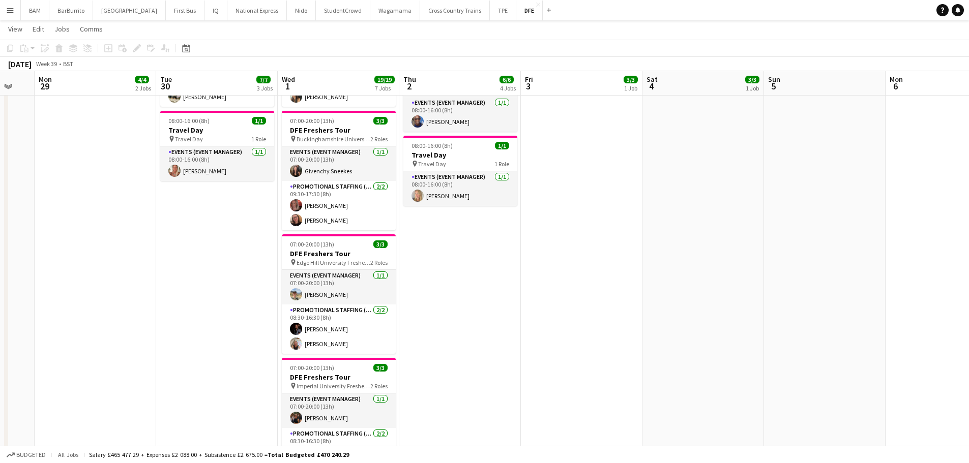
scroll to position [0, 331]
drag, startPoint x: 697, startPoint y: 285, endPoint x: 629, endPoint y: 286, distance: 68.2
click at [629, 286] on app-calendar-viewport "Fri 26 10/10 4 Jobs Sat 27 15/15 5 Jobs Sun 28 Mon 29 4/4 2 Jobs Tue 30 7/7 3 J…" at bounding box center [484, 462] width 969 height 1354
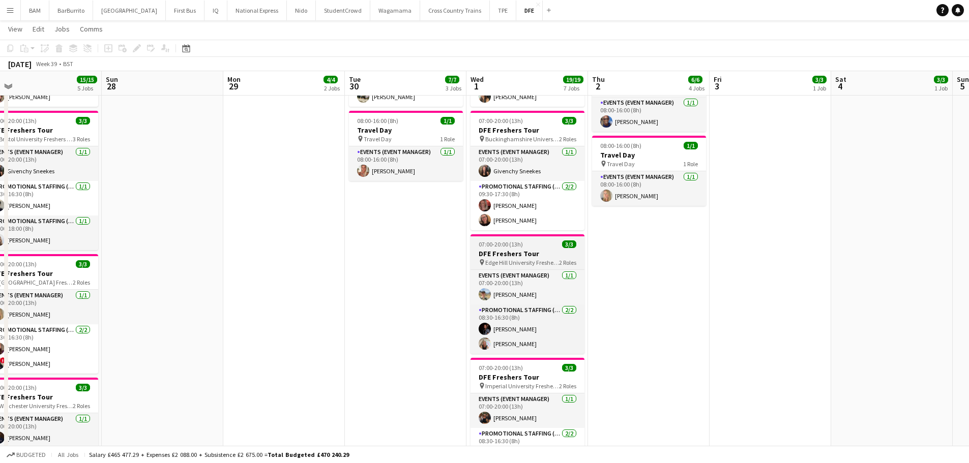
drag, startPoint x: 487, startPoint y: 244, endPoint x: 739, endPoint y: 249, distance: 252.8
click at [823, 247] on app-calendar-viewport "Fri 26 10/10 4 Jobs Sat 27 15/15 5 Jobs Sun 28 Mon 29 4/4 2 Jobs Tue 30 7/7 3 J…" at bounding box center [484, 462] width 969 height 1354
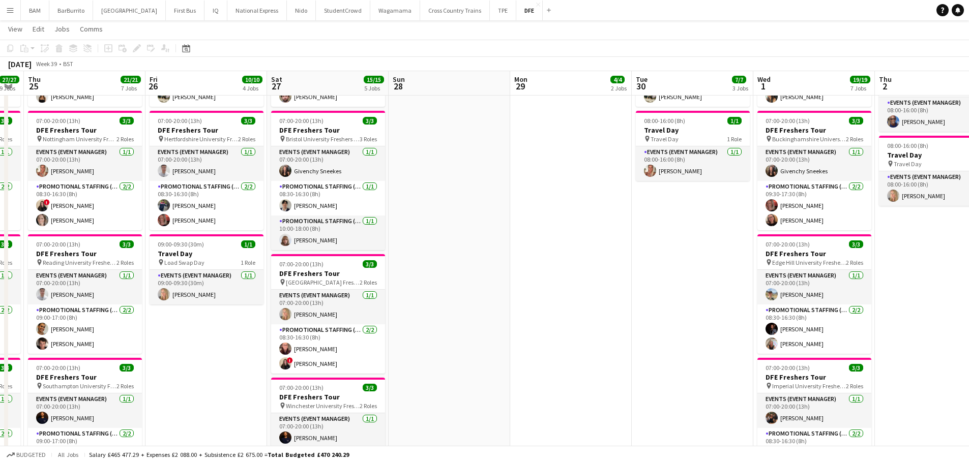
scroll to position [0, 239]
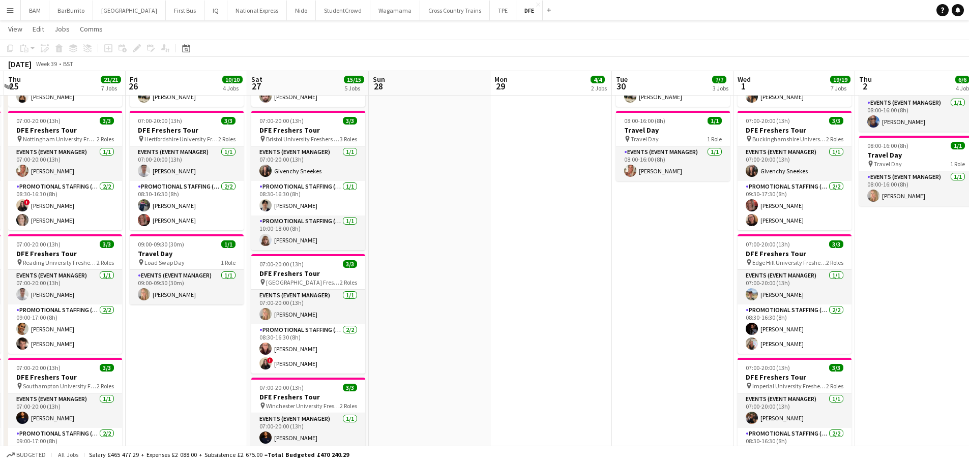
drag, startPoint x: 339, startPoint y: 255, endPoint x: 546, endPoint y: 256, distance: 207.0
click at [546, 256] on app-calendar-viewport "Tue 23 25/25 9 Jobs Wed 24 27/27 9 Jobs Thu 25 21/21 7 Jobs Fri 26 10/10 4 Jobs…" at bounding box center [484, 462] width 969 height 1354
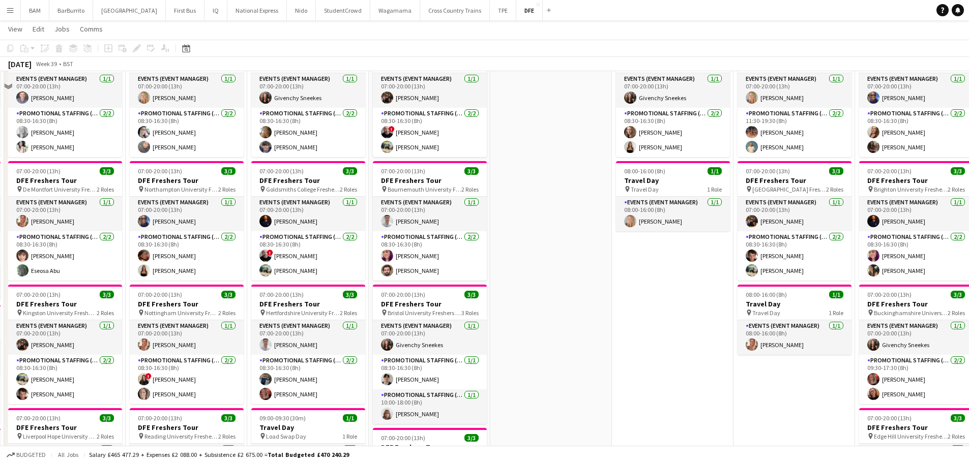
scroll to position [51, 0]
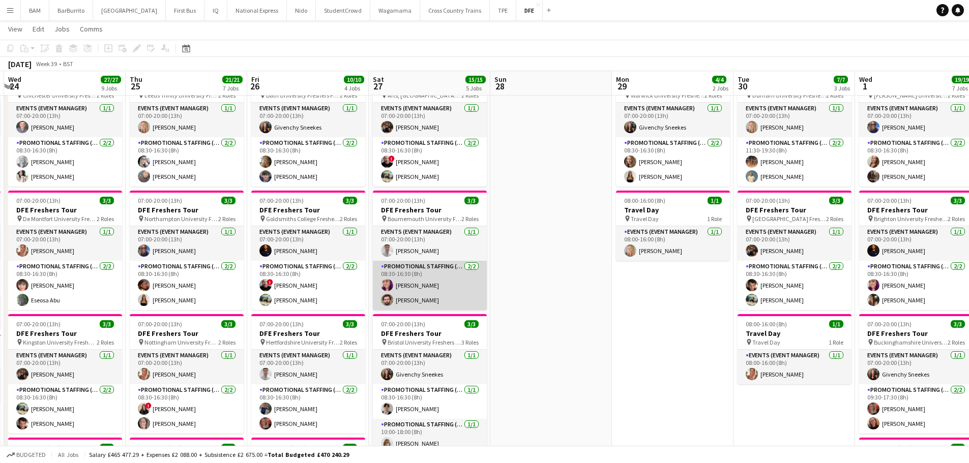
click at [461, 286] on app-card-role "Promotional Staffing (Brand Ambassadors) 2/2 08:30-16:30 (8h) Grace Mawer Alexa…" at bounding box center [430, 285] width 114 height 49
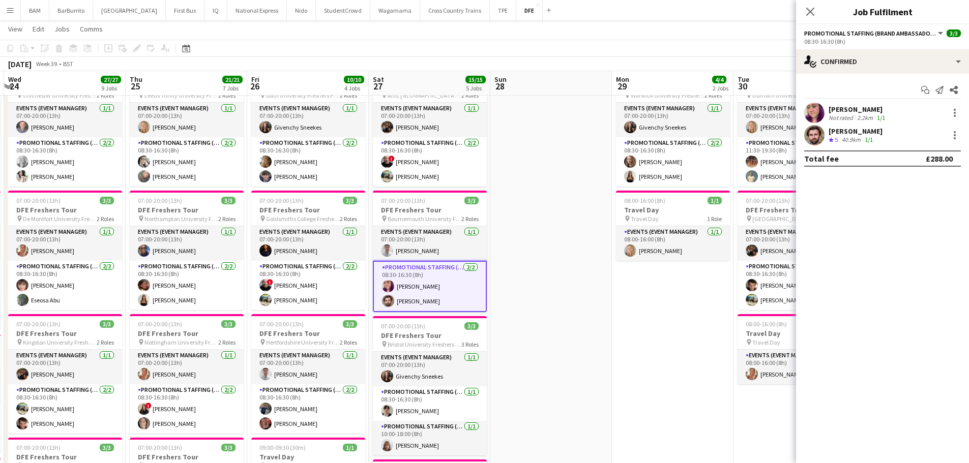
click at [853, 137] on div "40.9km" at bounding box center [851, 140] width 23 height 9
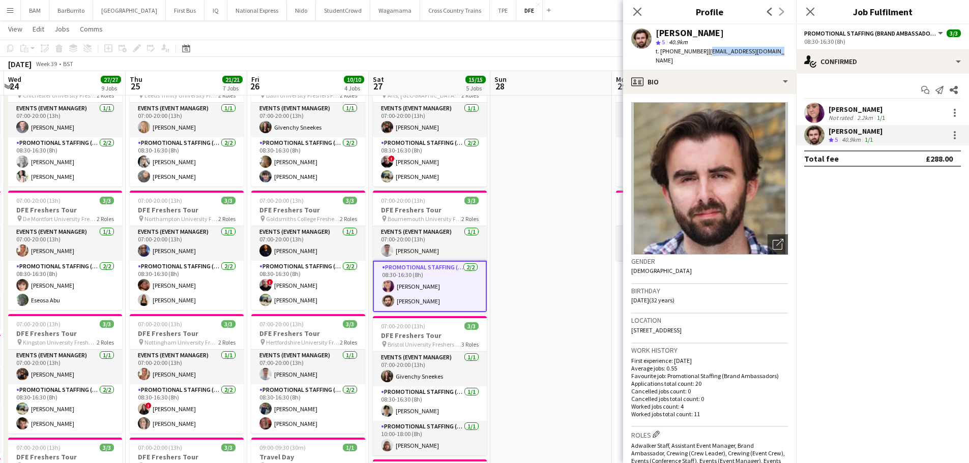
drag, startPoint x: 705, startPoint y: 50, endPoint x: 784, endPoint y: 50, distance: 79.3
click at [775, 50] on div "Alexander Sleigh star 5 40.9km t. +447564602991 | alecsleigh@hotmail.com" at bounding box center [709, 46] width 173 height 45
copy span "alecsleigh@hotmail.com"
click at [640, 12] on icon "Close pop-in" at bounding box center [637, 12] width 8 height 8
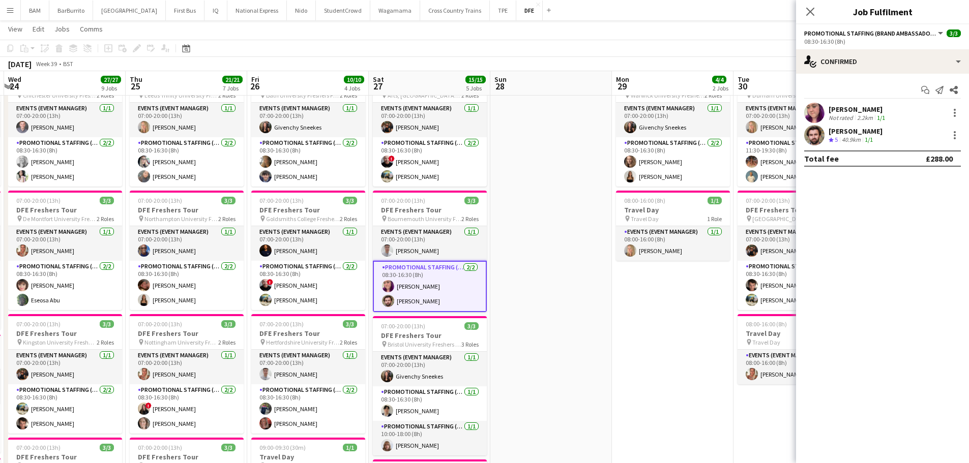
click at [877, 112] on div "Grace Mawer" at bounding box center [858, 109] width 58 height 9
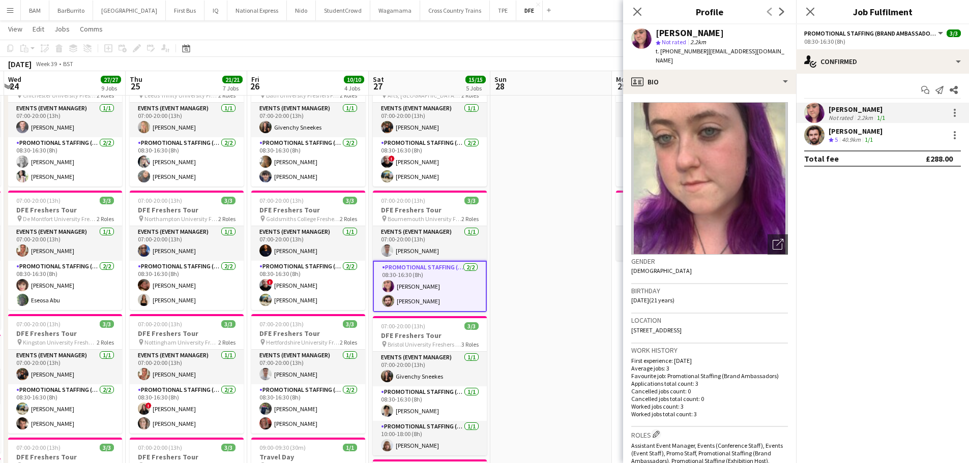
click at [879, 137] on div "Crew rating 5 40.9km 1/1" at bounding box center [856, 140] width 54 height 9
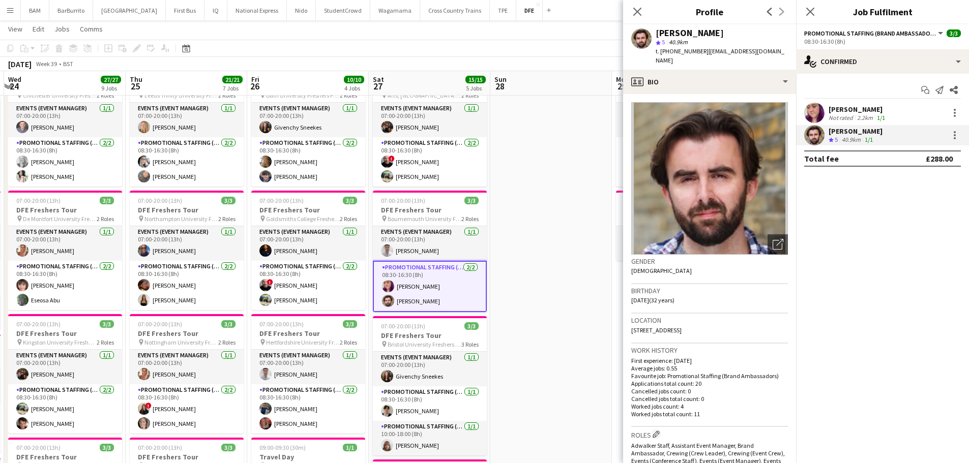
click at [876, 111] on div "Grace Mawer" at bounding box center [858, 109] width 58 height 9
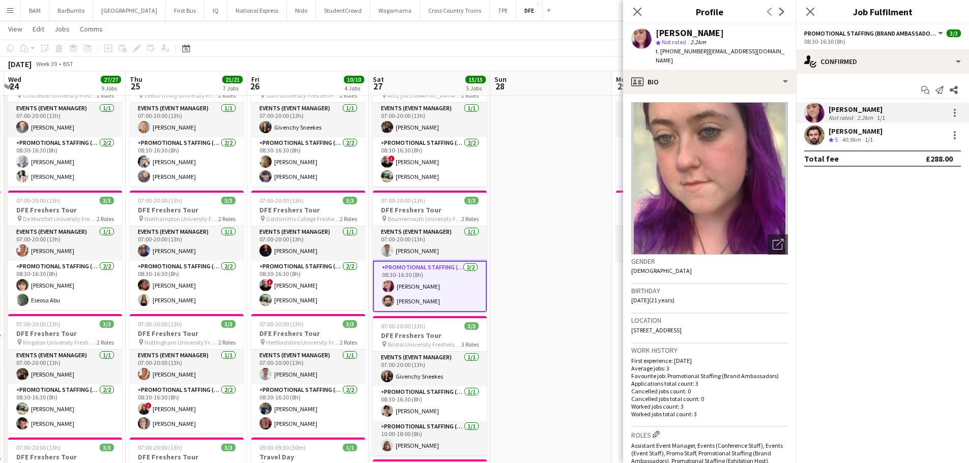
click at [880, 135] on div "Alexander Sleigh" at bounding box center [856, 131] width 54 height 9
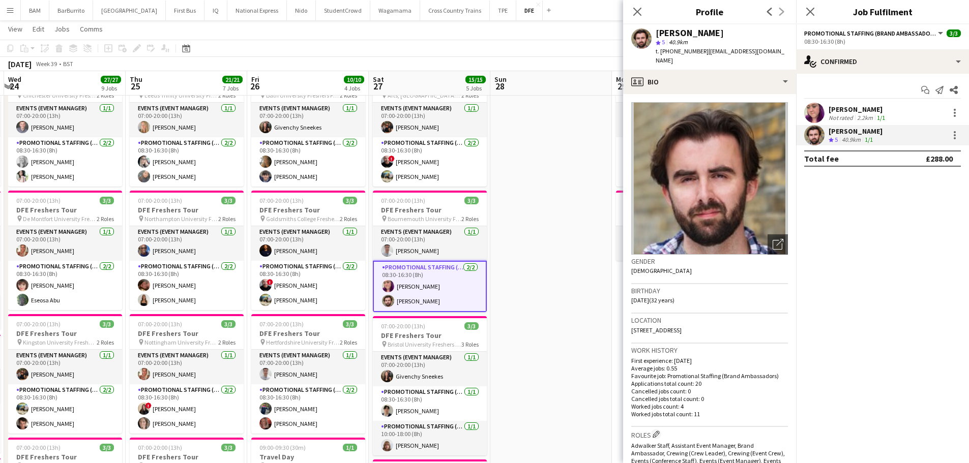
drag, startPoint x: 633, startPoint y: 13, endPoint x: 618, endPoint y: 37, distance: 28.8
click at [633, 13] on icon "Close pop-in" at bounding box center [637, 12] width 8 height 8
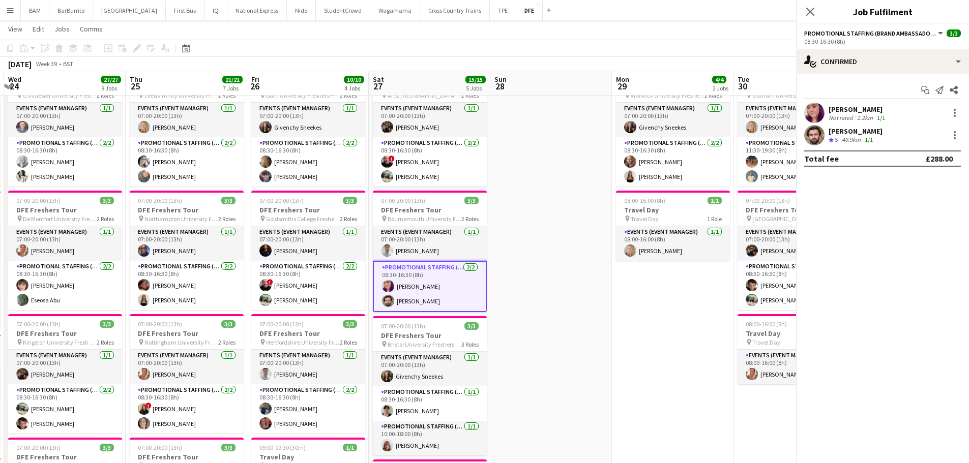
click at [587, 56] on app-toolbar "Copy Paste Paste Ctrl+V Paste with crew Ctrl+Shift+V Paste linked Job Delete Gr…" at bounding box center [484, 48] width 969 height 17
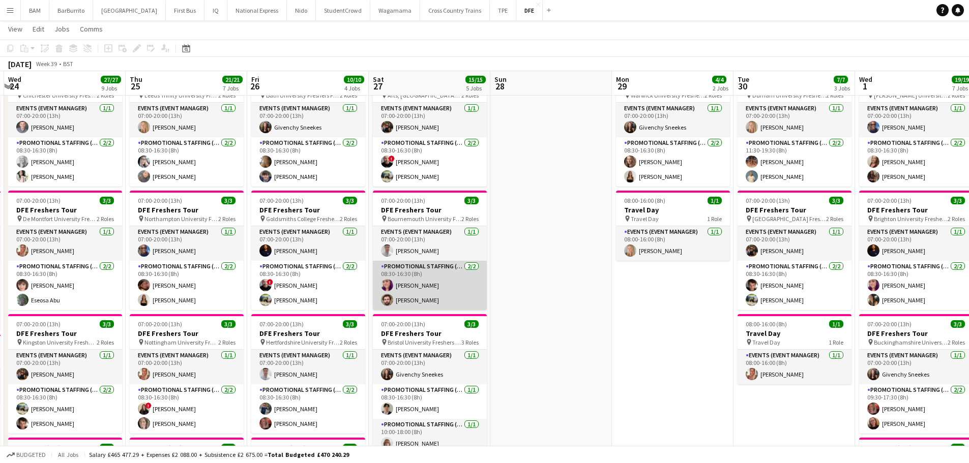
click at [459, 294] on app-card-role "Promotional Staffing (Brand Ambassadors) 2/2 08:30-16:30 (8h) Grace Mawer Alexa…" at bounding box center [430, 285] width 114 height 49
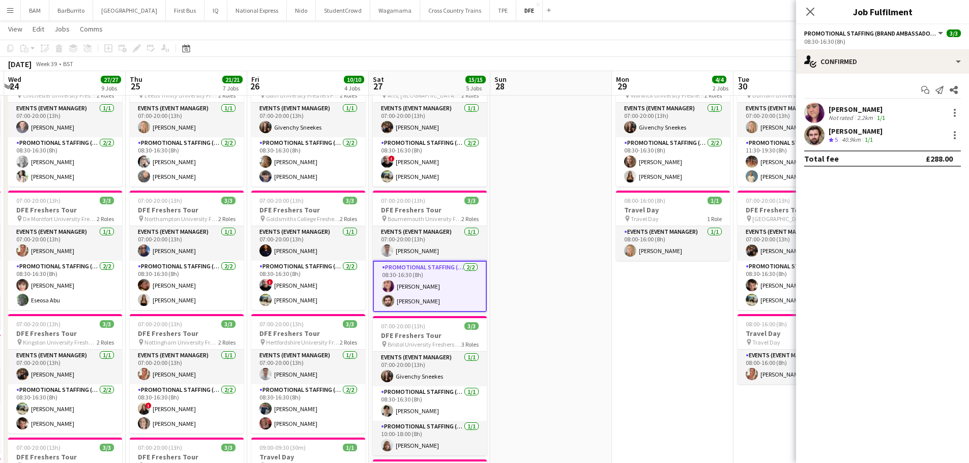
click at [893, 122] on div "Grace Mawer Not rated 2.2km 1/1" at bounding box center [882, 113] width 173 height 20
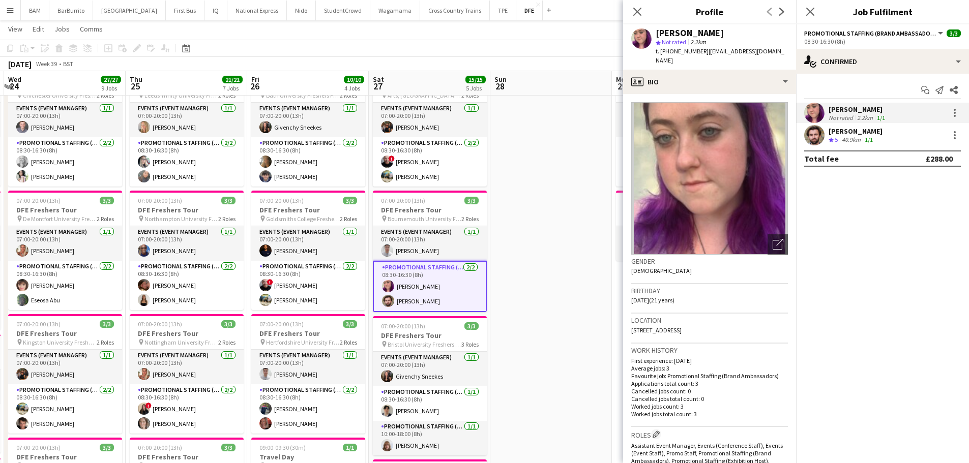
click at [884, 135] on div "Alexander Sleigh Crew rating 5 40.9km 1/1" at bounding box center [882, 135] width 173 height 20
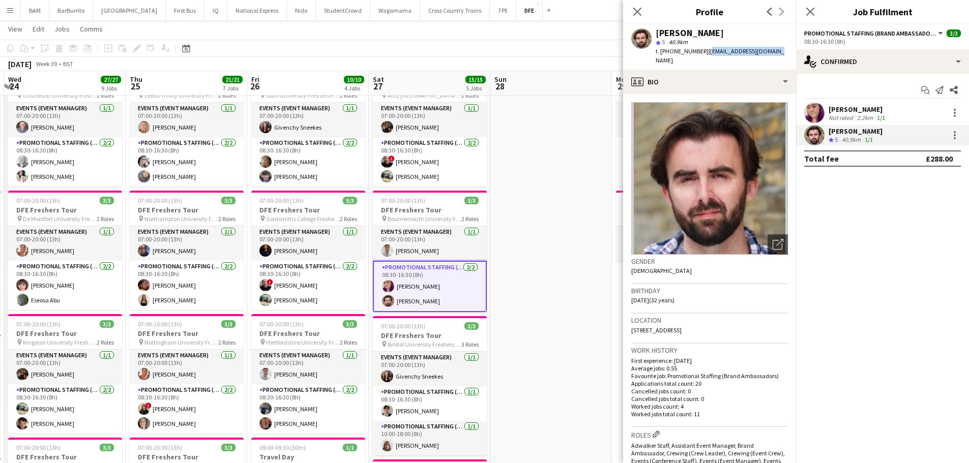
drag, startPoint x: 703, startPoint y: 51, endPoint x: 971, endPoint y: 100, distance: 272.4
click at [772, 53] on div "Alexander Sleigh star 5 40.9km t. +447564602991 | alecsleigh@hotmail.com" at bounding box center [709, 46] width 173 height 45
copy span "alecsleigh@hotmail.com"
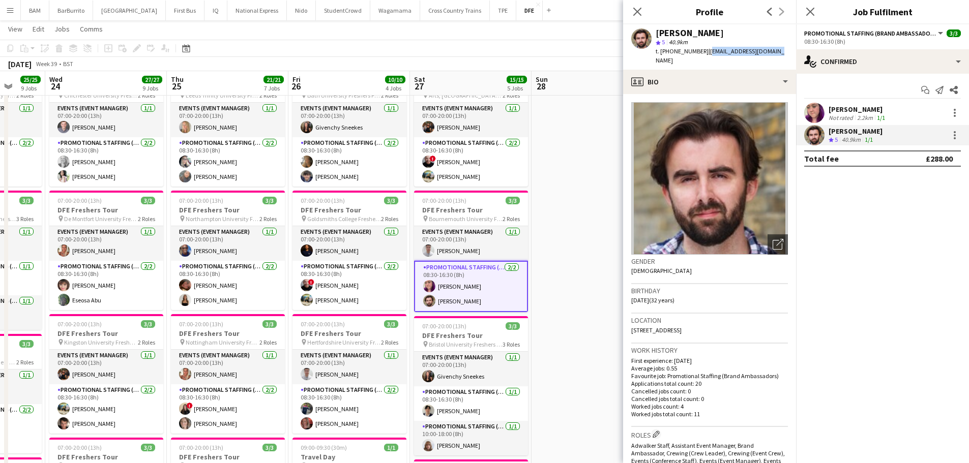
scroll to position [0, 312]
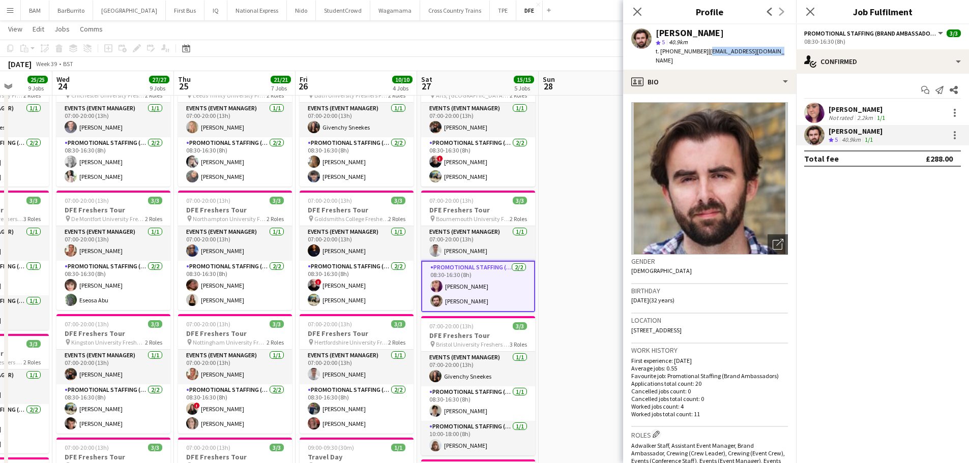
drag, startPoint x: 347, startPoint y: 112, endPoint x: 395, endPoint y: 118, distance: 48.7
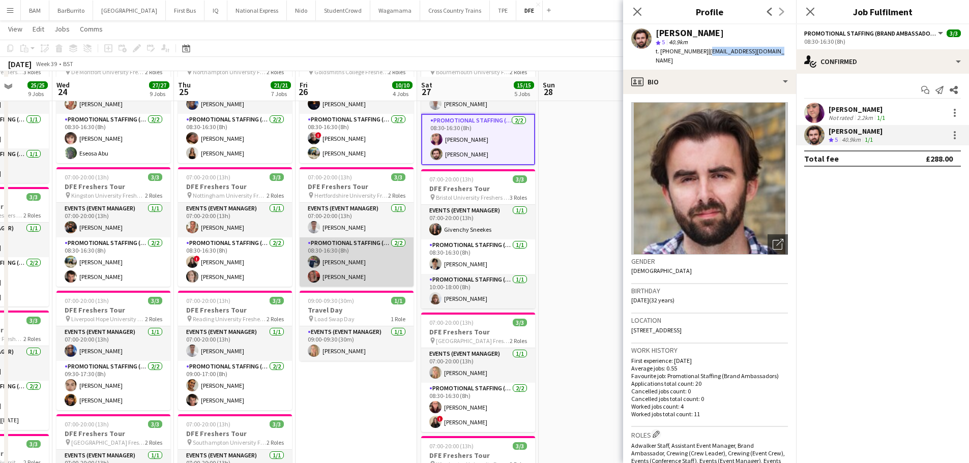
scroll to position [203, 0]
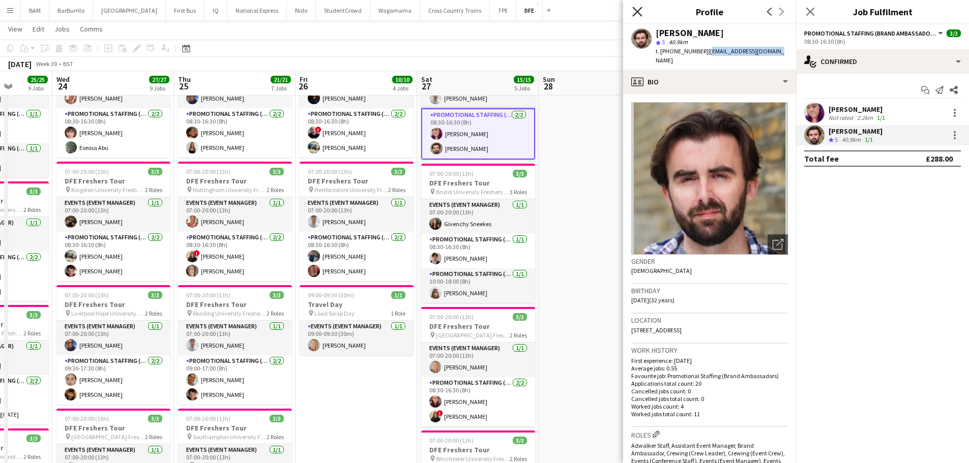
click at [637, 9] on icon "Close pop-in" at bounding box center [637, 12] width 10 height 10
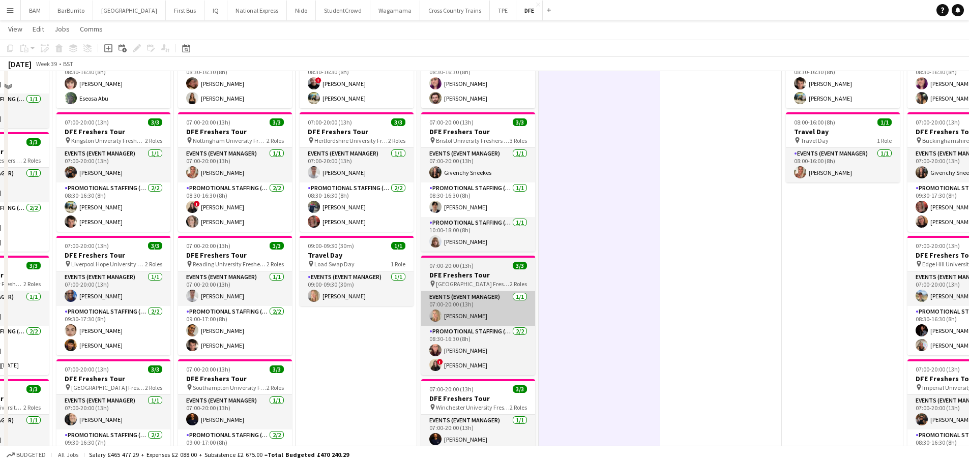
scroll to position [305, 0]
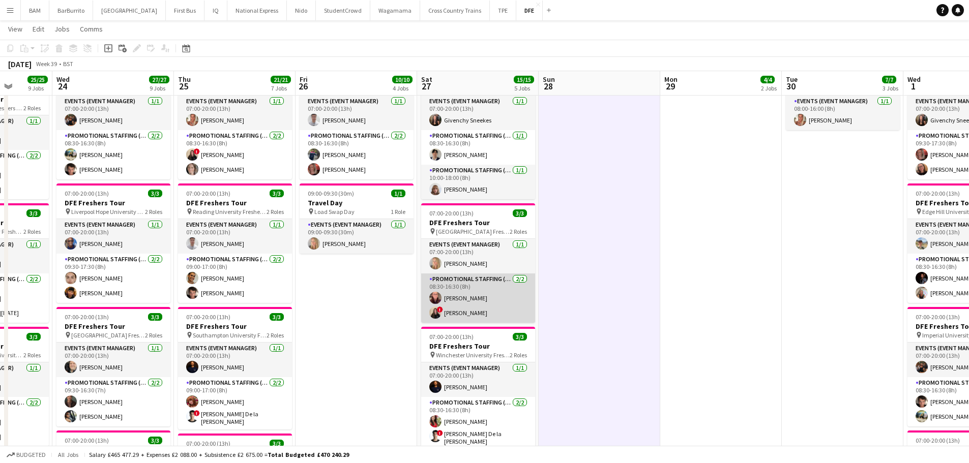
click at [504, 312] on app-card-role "Promotional Staffing (Brand Ambassadors) 2/2 08:30-16:30 (8h) Erin Barnett ! Io…" at bounding box center [478, 298] width 114 height 49
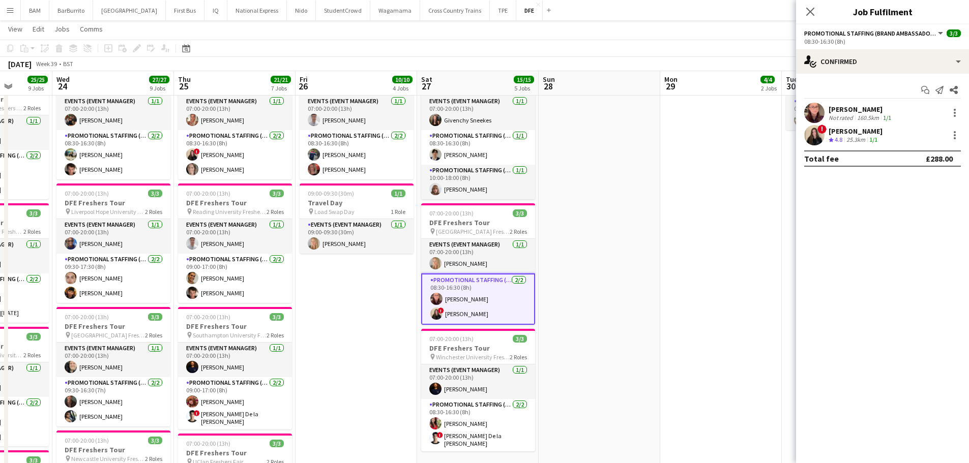
click at [893, 132] on div "! Ione Smith Crew rating 4.8 25.3km 1/1" at bounding box center [882, 135] width 173 height 20
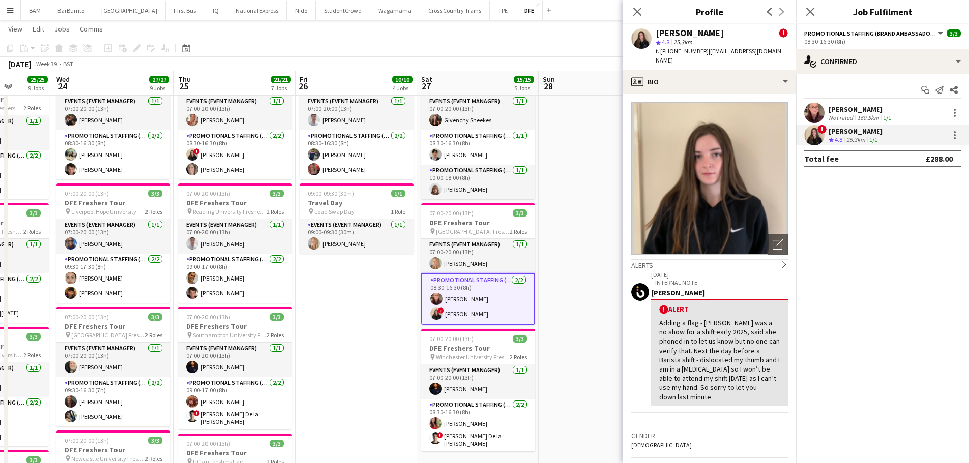
drag, startPoint x: 631, startPoint y: 11, endPoint x: 614, endPoint y: 44, distance: 37.5
click at [631, 11] on app-icon "Close pop-in" at bounding box center [637, 12] width 12 height 12
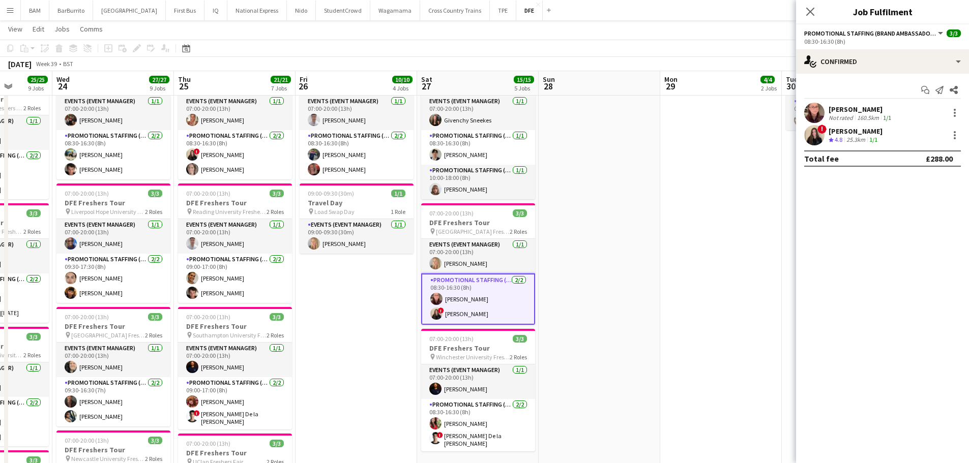
click at [601, 53] on app-toolbar "Copy Paste Paste Ctrl+V Paste with crew Ctrl+Shift+V Paste linked Job Delete Gr…" at bounding box center [484, 48] width 969 height 17
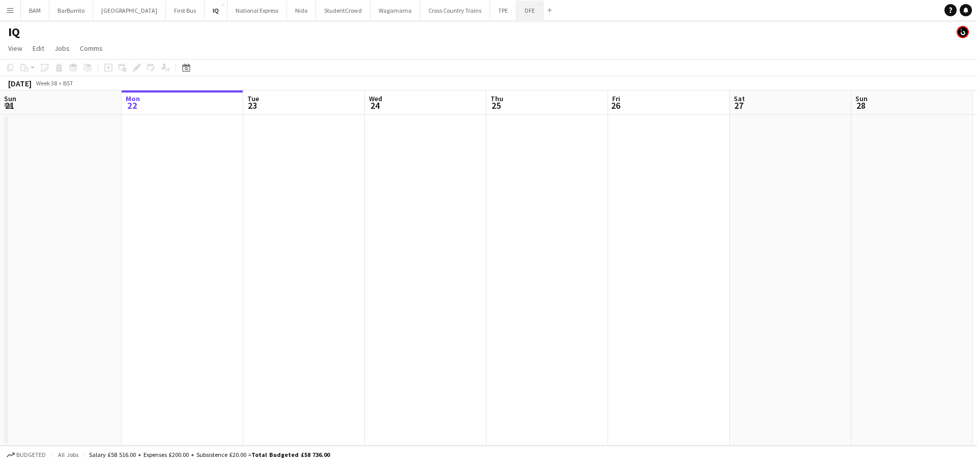
click at [516, 19] on button "DFE Close" at bounding box center [529, 11] width 27 height 20
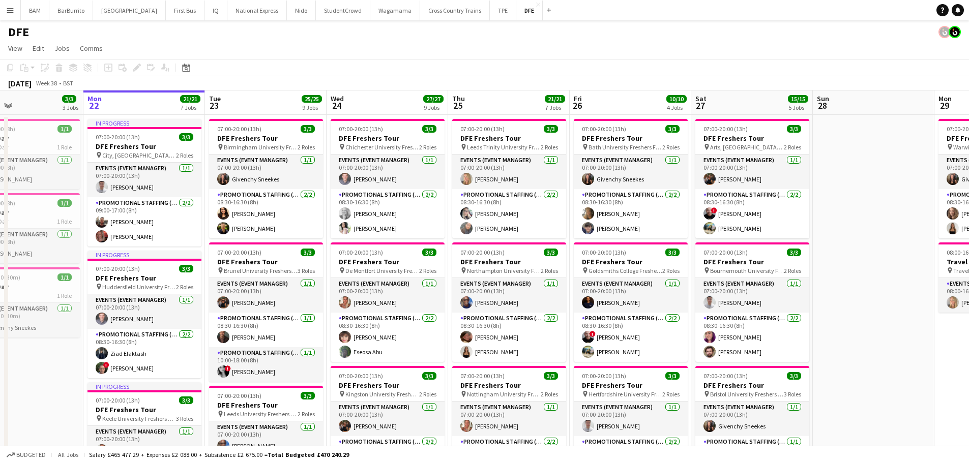
scroll to position [0, 282]
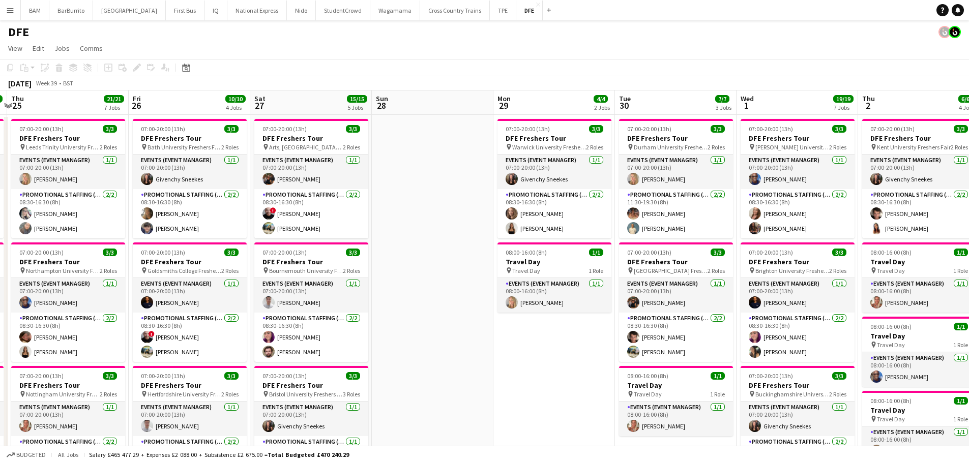
drag, startPoint x: 850, startPoint y: 245, endPoint x: 370, endPoint y: 263, distance: 479.9
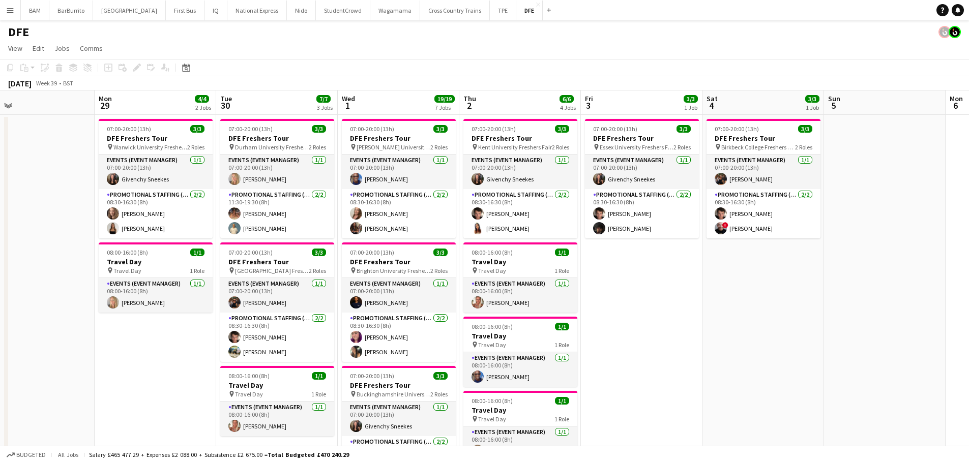
scroll to position [0, 392]
drag, startPoint x: 653, startPoint y: 243, endPoint x: 254, endPoint y: 193, distance: 401.8
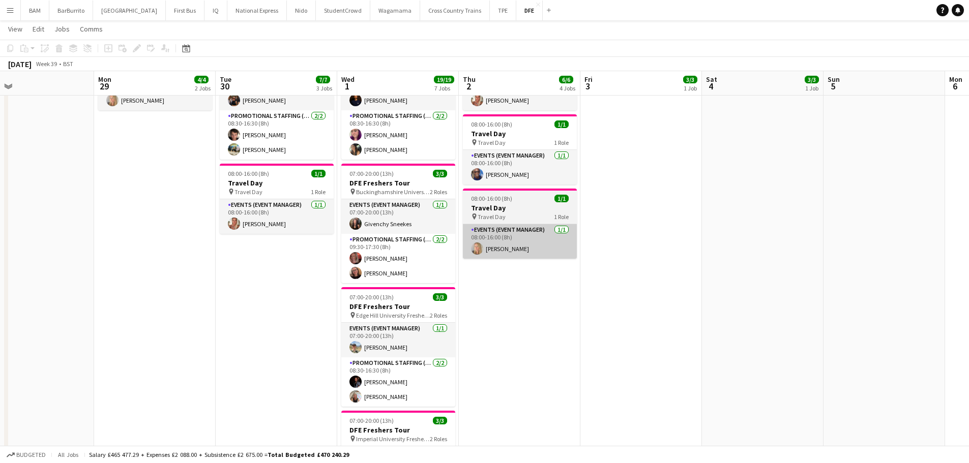
scroll to position [203, 0]
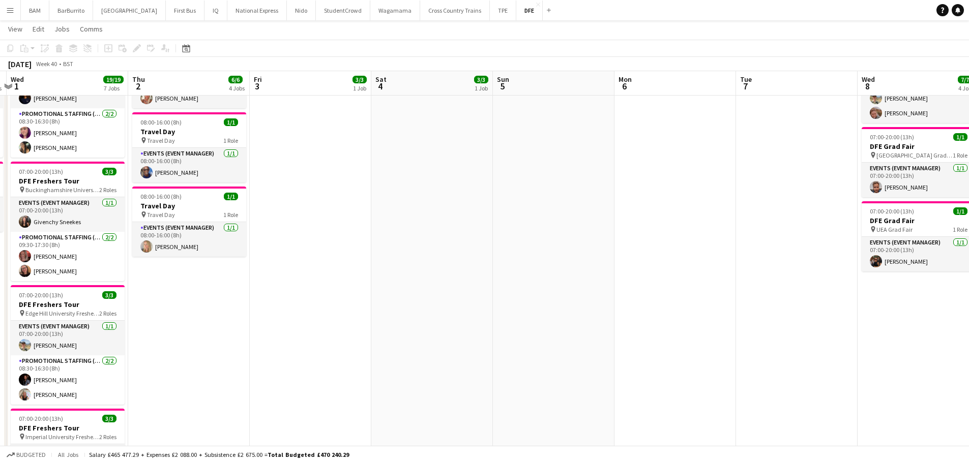
drag, startPoint x: 539, startPoint y: 234, endPoint x: 290, endPoint y: 203, distance: 250.2
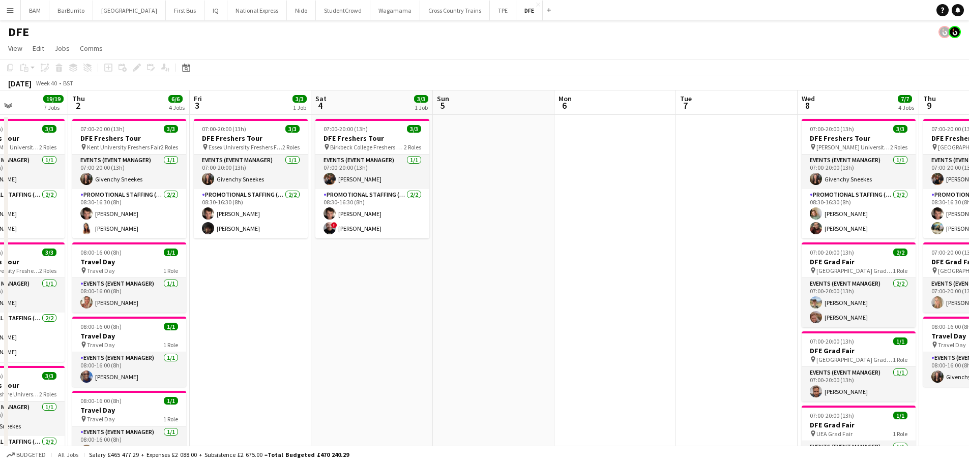
scroll to position [0, 302]
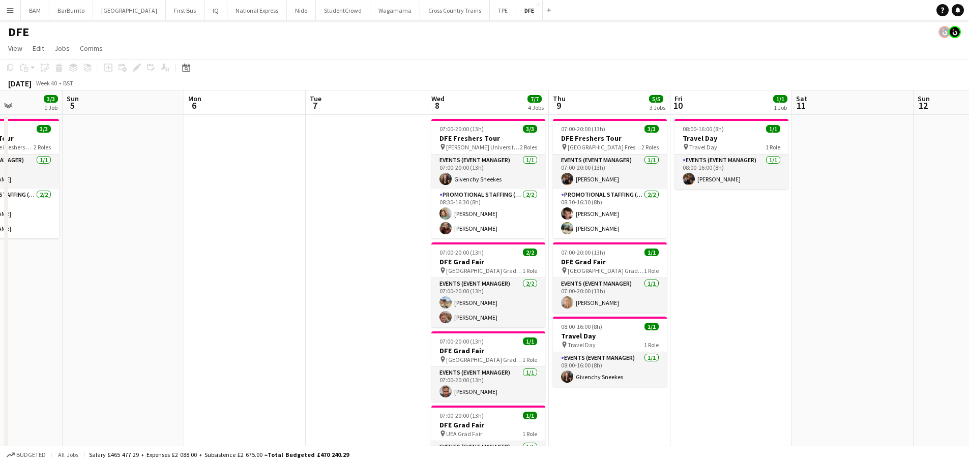
drag, startPoint x: 513, startPoint y: 234, endPoint x: 192, endPoint y: 189, distance: 324.0
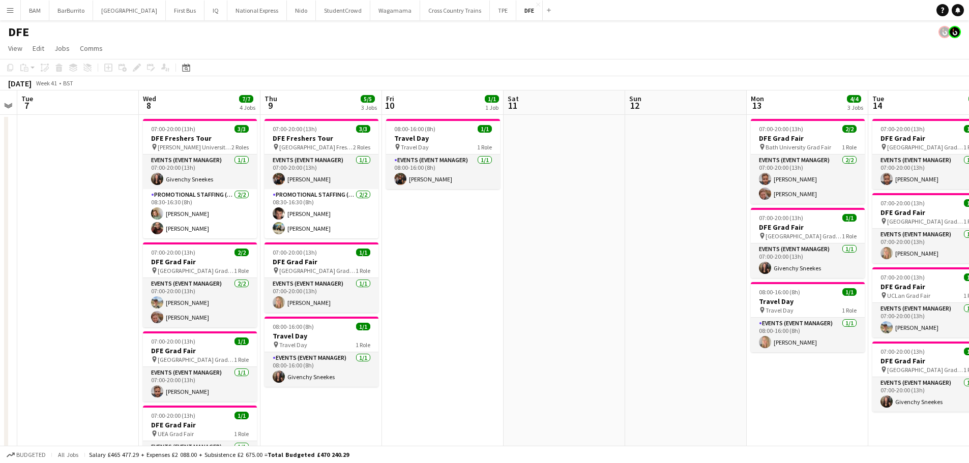
drag, startPoint x: 749, startPoint y: 288, endPoint x: 455, endPoint y: 254, distance: 295.9
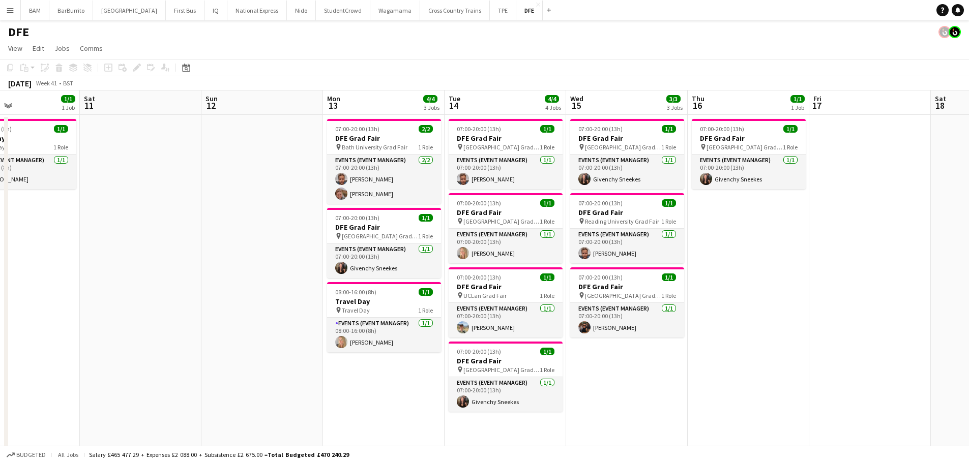
drag, startPoint x: 689, startPoint y: 268, endPoint x: 386, endPoint y: 246, distance: 303.9
